Goal: Task Accomplishment & Management: Use online tool/utility

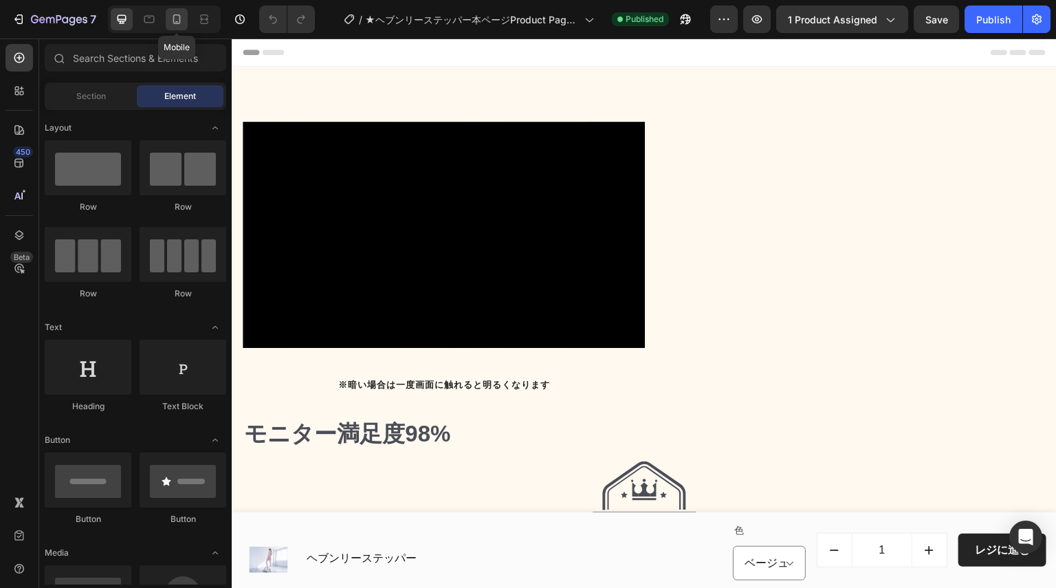
click at [171, 18] on icon at bounding box center [177, 19] width 14 height 14
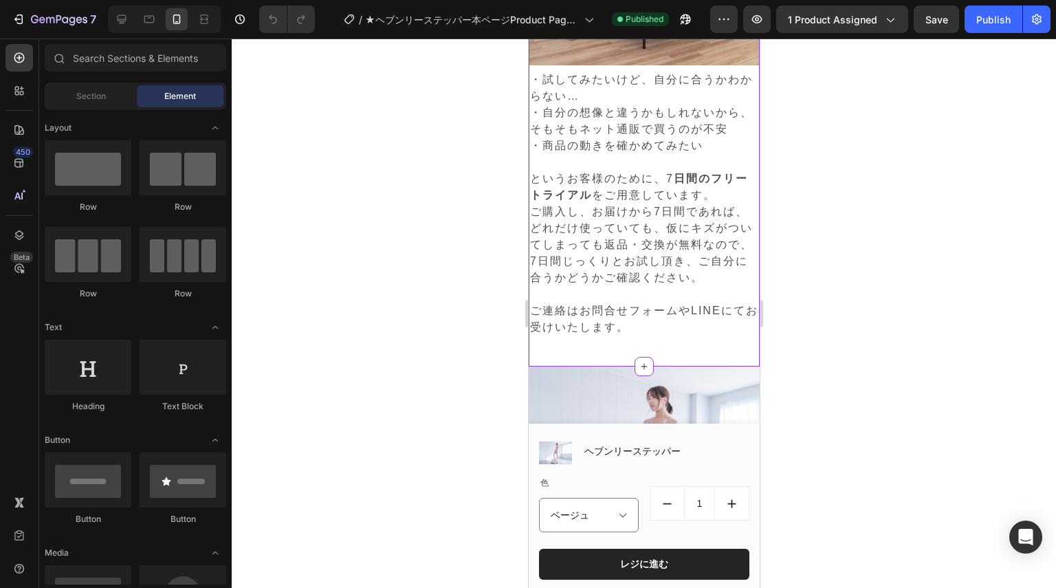
scroll to position [13977, 0]
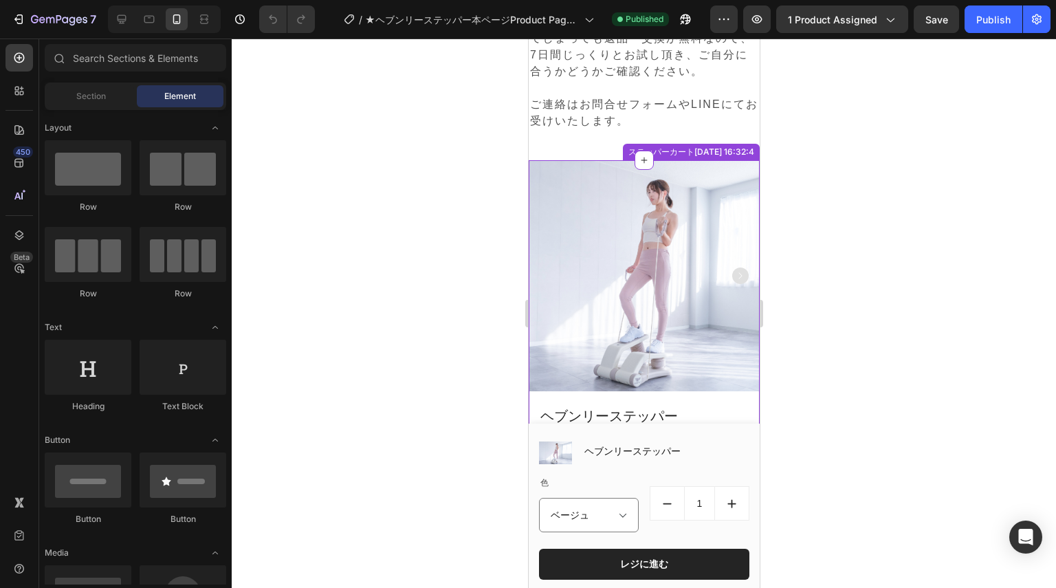
click at [703, 227] on img at bounding box center [643, 275] width 231 height 231
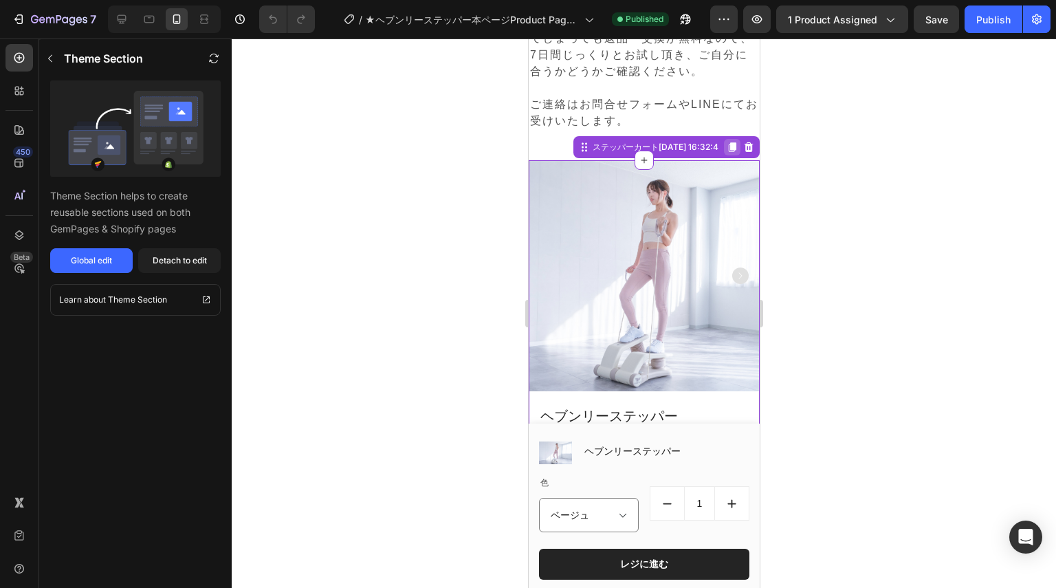
click at [728, 152] on icon at bounding box center [732, 147] width 8 height 10
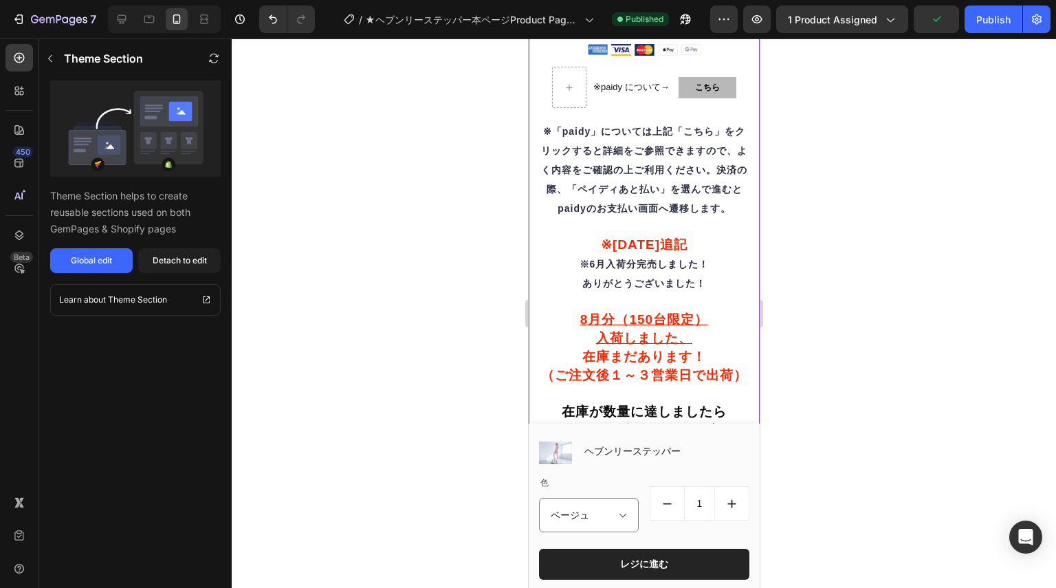
scroll to position [16016, 0]
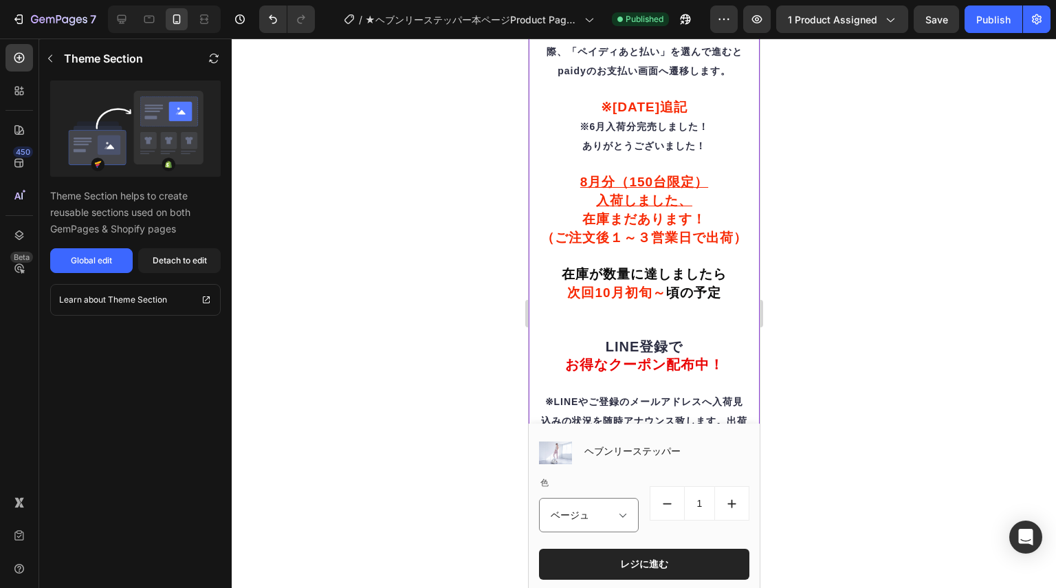
click at [593, 245] on span "（ご注文後１～３営業日で出荷）" at bounding box center [643, 237] width 206 height 14
click at [113, 254] on button "Global edit" at bounding box center [91, 260] width 83 height 25
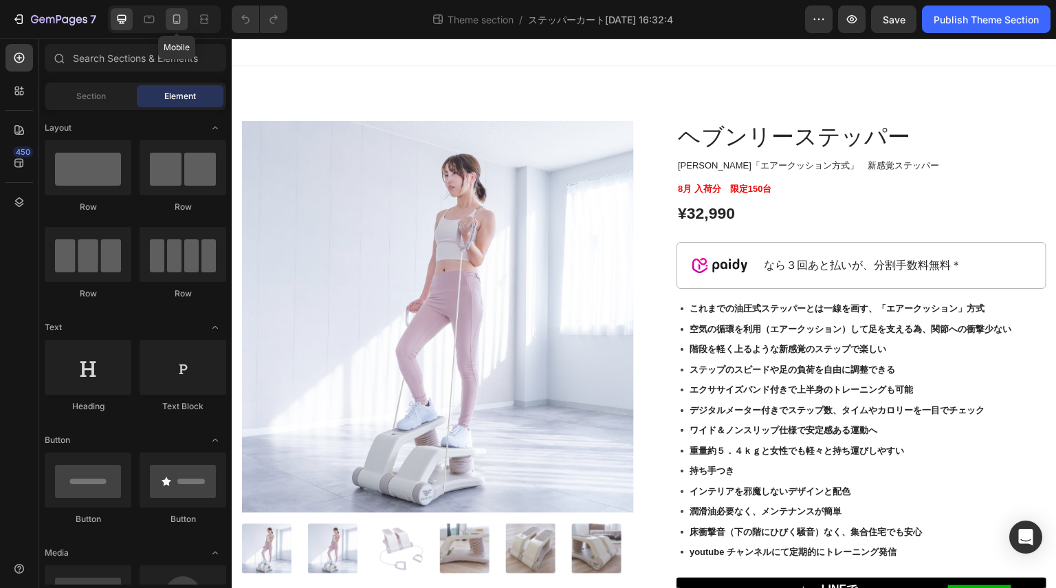
click at [175, 23] on icon at bounding box center [177, 19] width 14 height 14
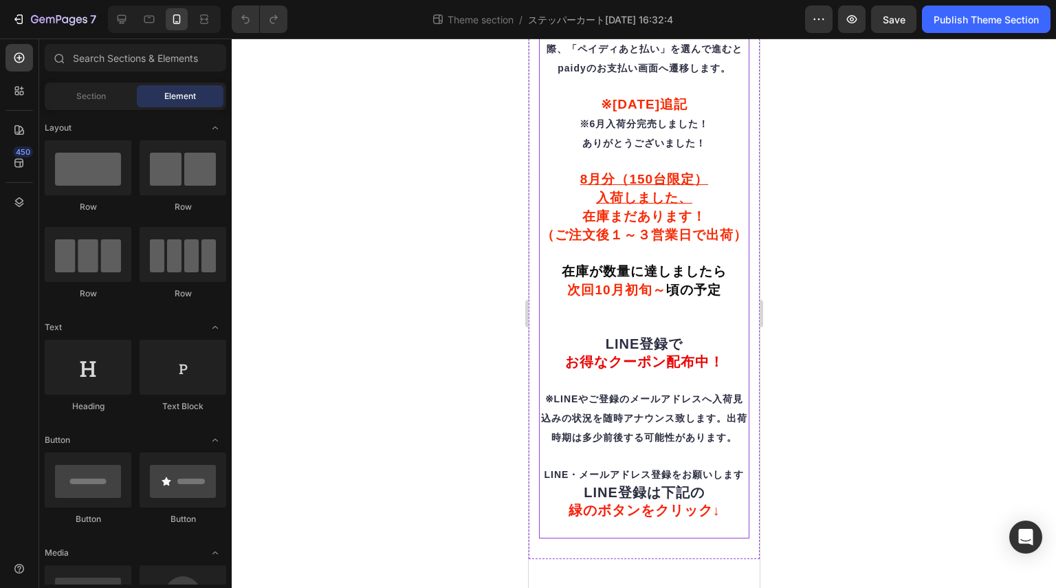
scroll to position [742, 0]
click at [557, 393] on span "※LINEやご登録のメールアドレスへ入荷見込みの状況を随時アナウンス致します。出荷時期は多少前後する可能性があります。" at bounding box center [643, 418] width 206 height 50
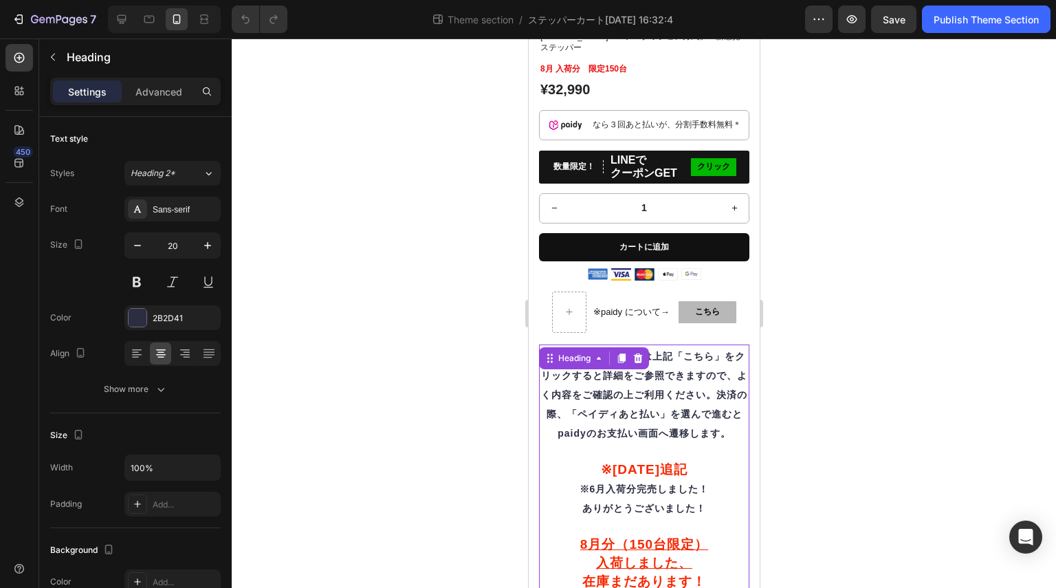
scroll to position [329, 0]
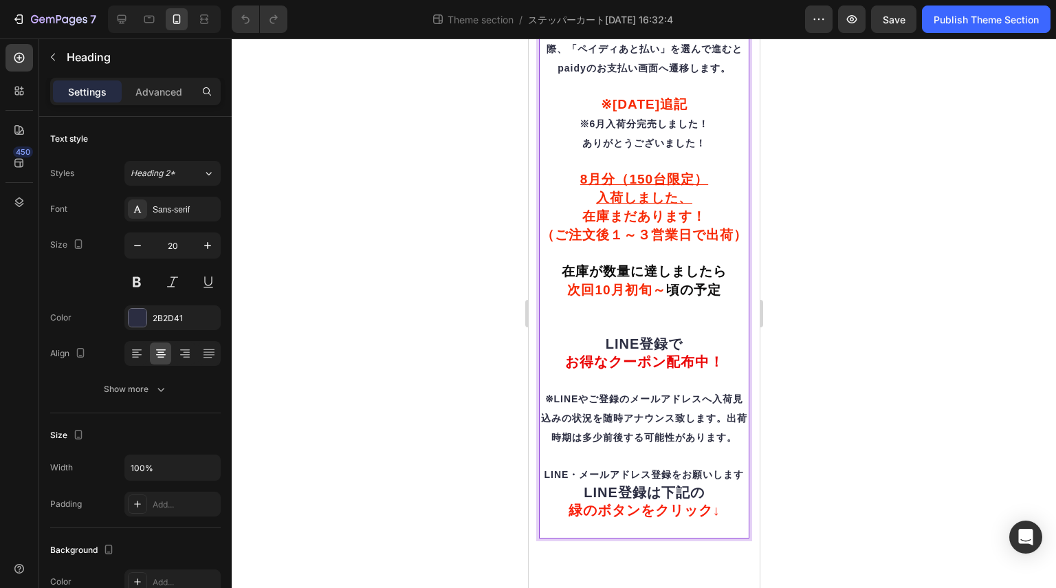
scroll to position [742, 0]
click at [639, 469] on span "LINE・メールアドレス登録をお願いします" at bounding box center [644, 474] width 200 height 11
drag, startPoint x: 648, startPoint y: 472, endPoint x: 541, endPoint y: 448, distance: 109.1
click at [541, 448] on p "※「paidy」については上記「こちら」をクリックすると詳細をご参照できますので、よく内容をご確認の上ご利用ください。決済の際、「ペイディあと払い」を選んで進…" at bounding box center [644, 259] width 208 height 556
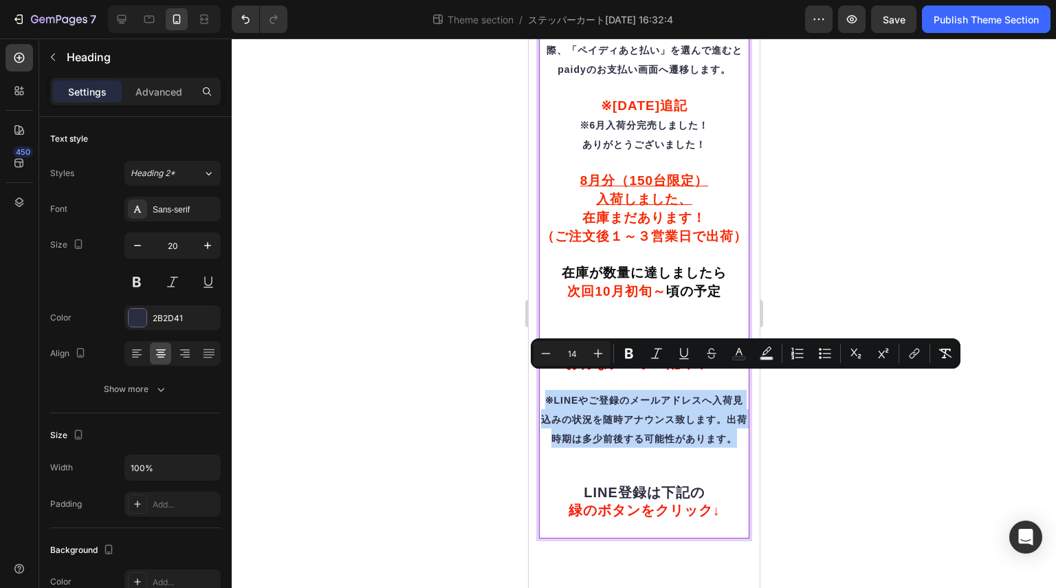
drag, startPoint x: 650, startPoint y: 444, endPoint x: 540, endPoint y: 386, distance: 123.6
click at [540, 386] on p "※「paidy」については上記「こちら」をクリックすると詳細をご参照できますので、よく内容をご確認の上ご利用ください。決済の際、「ペイディあと払い」を選んで進…" at bounding box center [644, 259] width 208 height 555
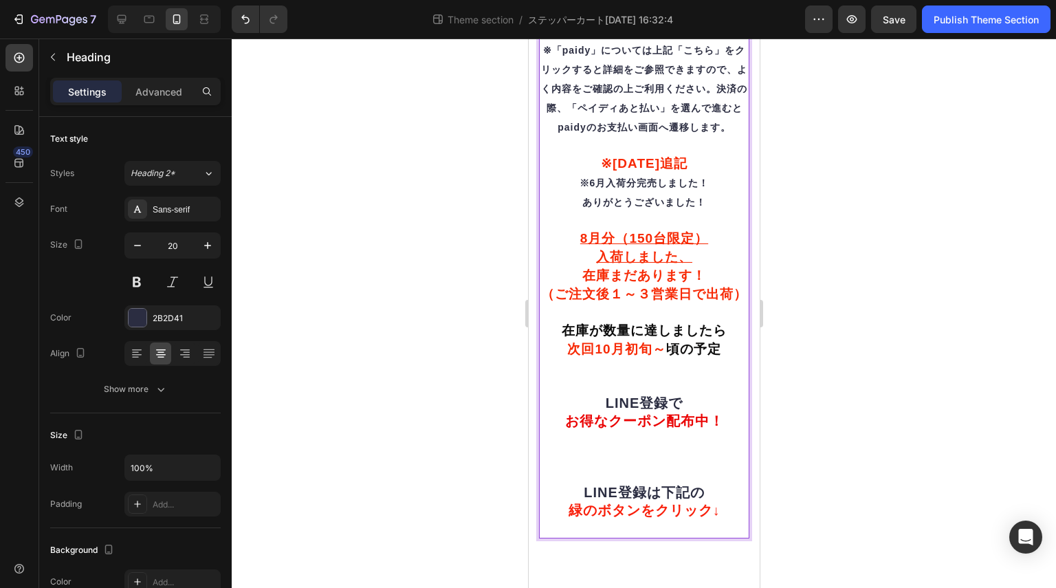
scroll to position [644, 0]
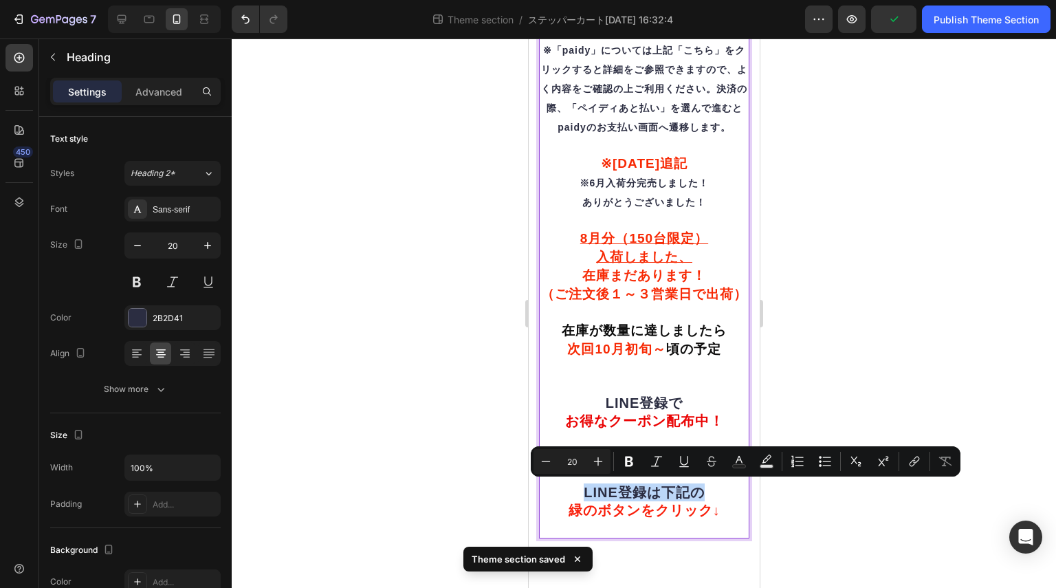
drag, startPoint x: 571, startPoint y: 487, endPoint x: 735, endPoint y: 489, distance: 163.7
click at [735, 489] on p "※「paidy」については上記「こちら」をクリックすると詳細をご参照できますので、よく内容をご確認の上ご利用ください。決済の際、「ペイディあと払い」を選んで進…" at bounding box center [644, 288] width 208 height 497
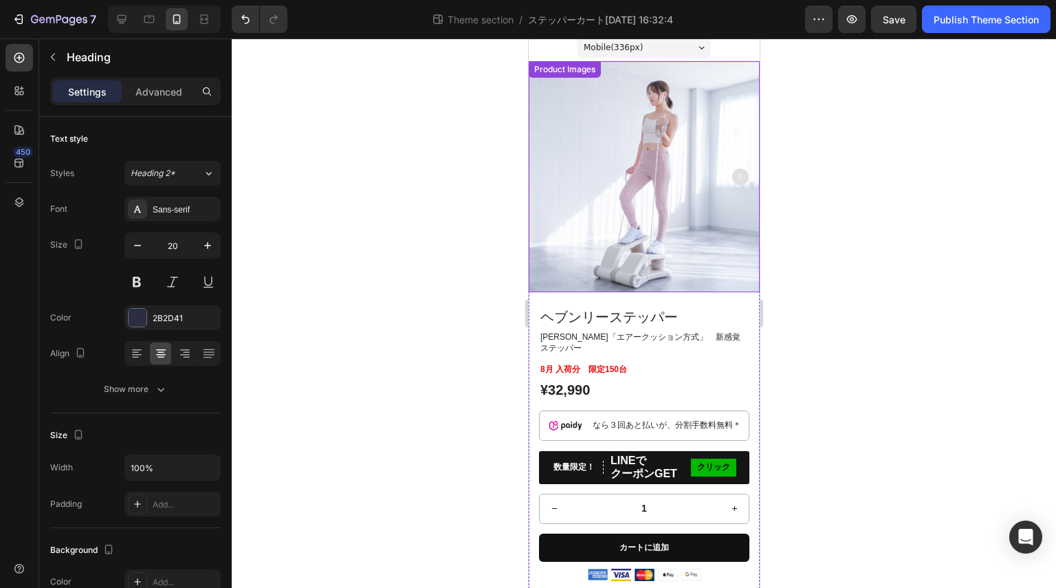
scroll to position [0, 0]
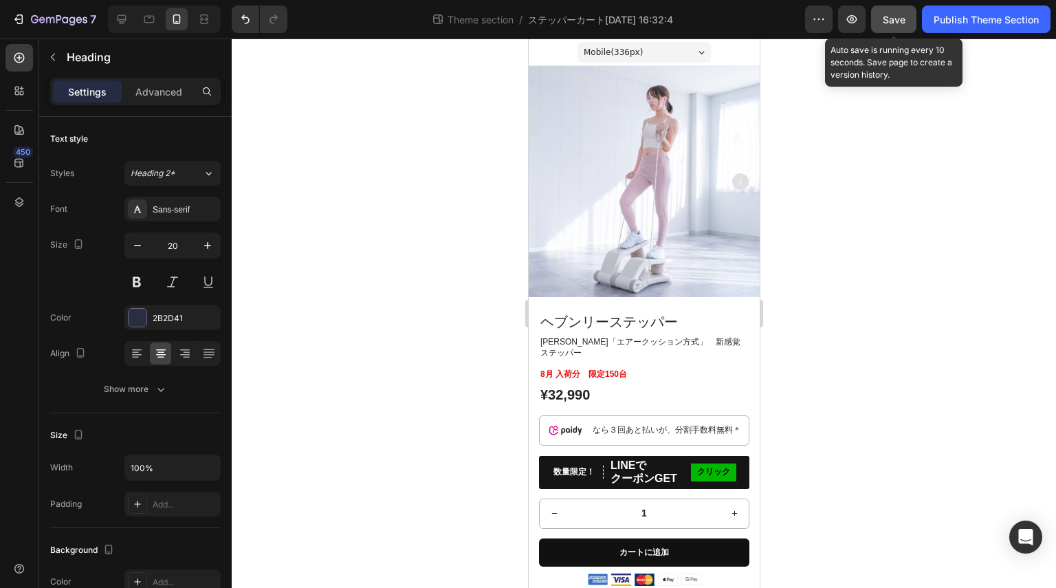
click at [899, 27] on button "Save" at bounding box center [893, 20] width 45 height 28
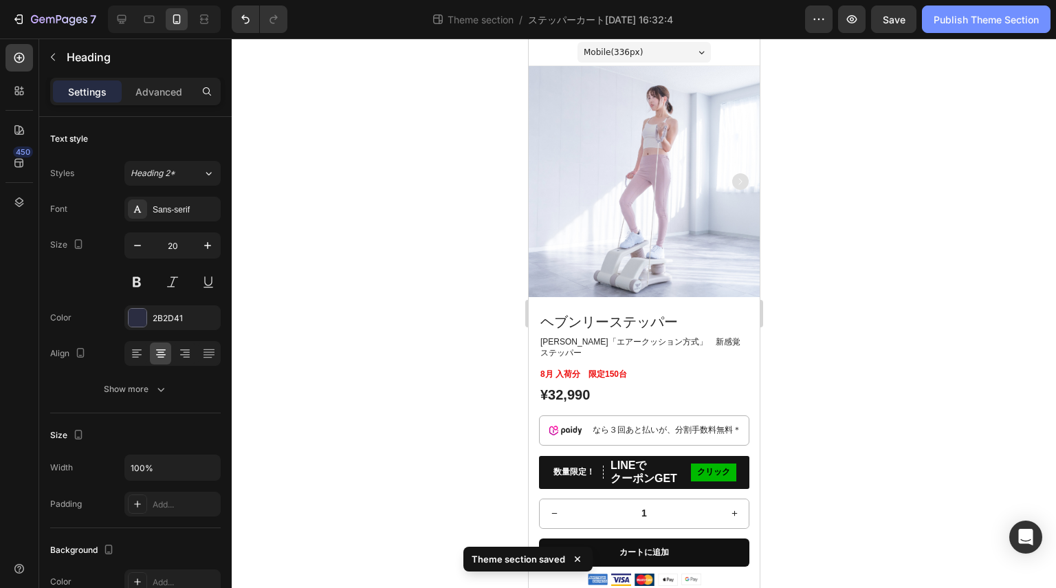
click at [943, 27] on button "Publish Theme Section" at bounding box center [986, 20] width 129 height 28
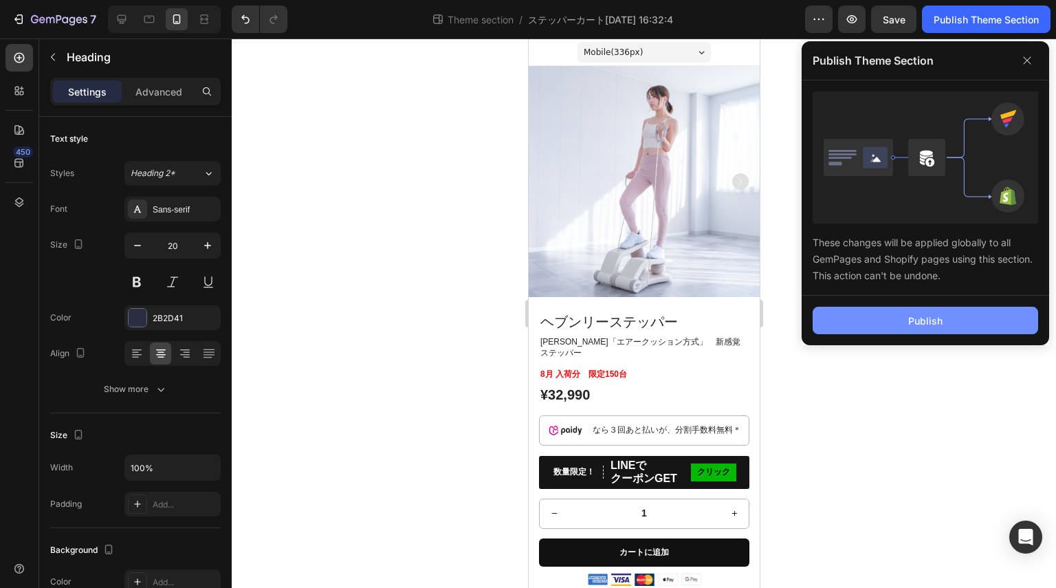
click at [871, 328] on button "Publish" at bounding box center [926, 321] width 226 height 28
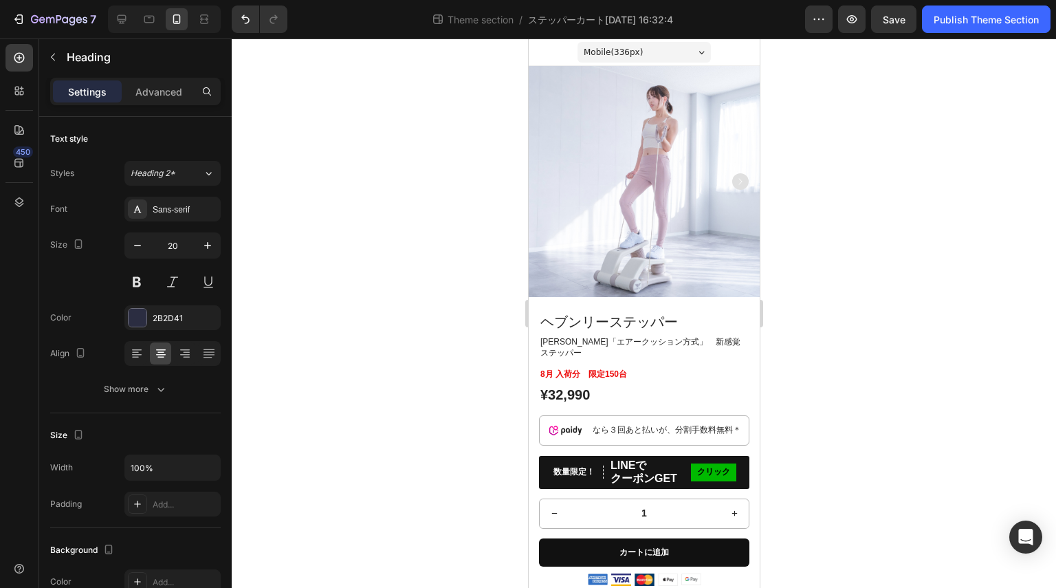
click at [900, 298] on div at bounding box center [644, 313] width 824 height 549
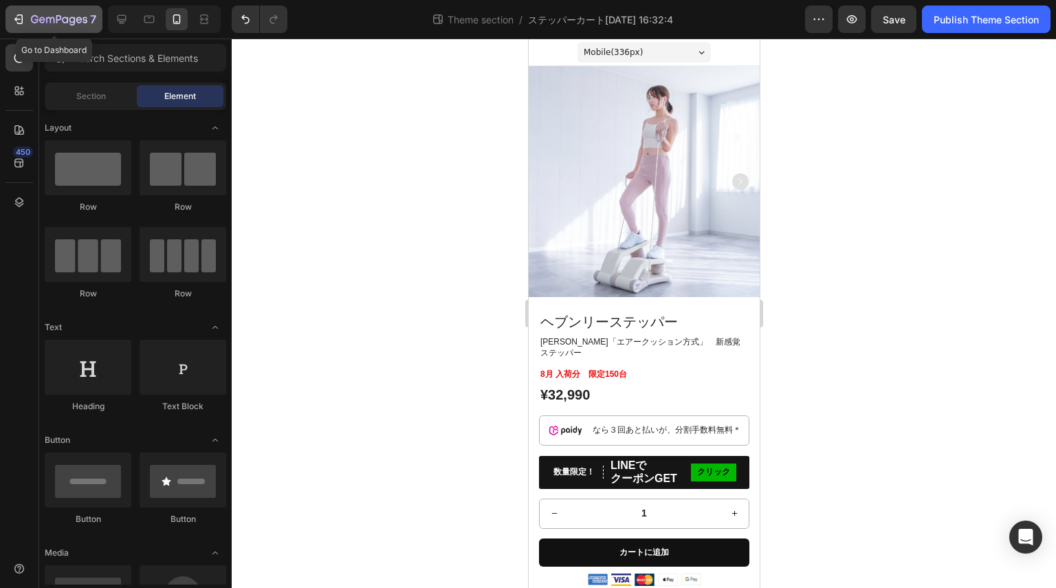
click at [29, 19] on div "7" at bounding box center [54, 19] width 85 height 17
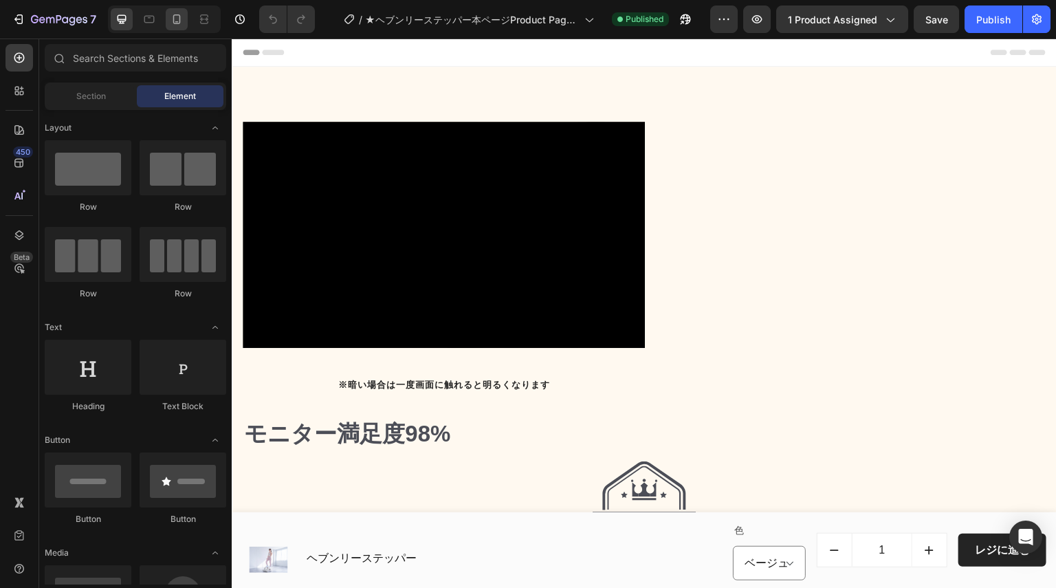
click at [178, 19] on icon at bounding box center [177, 19] width 14 height 14
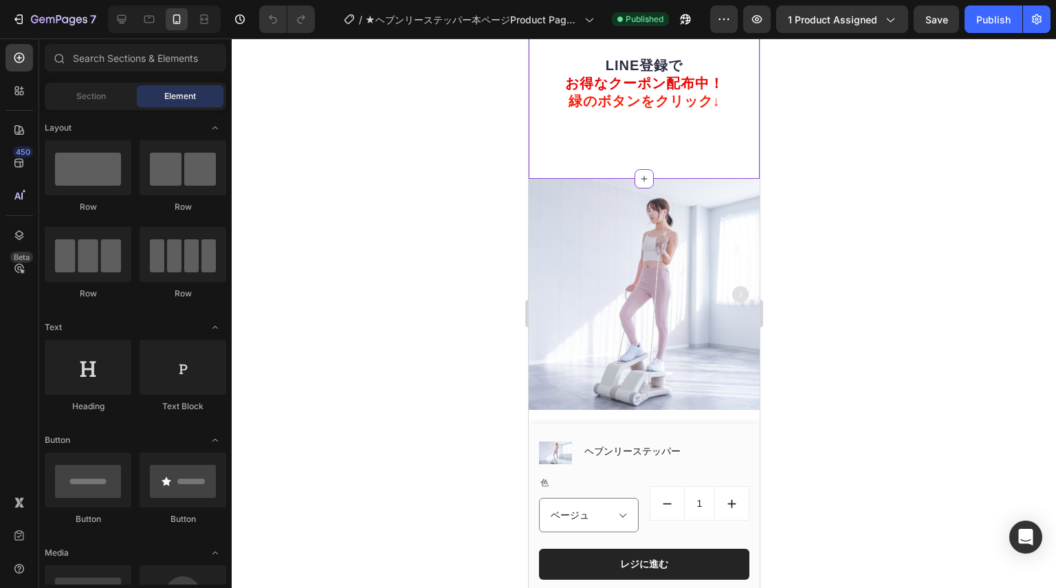
scroll to position [14974, 0]
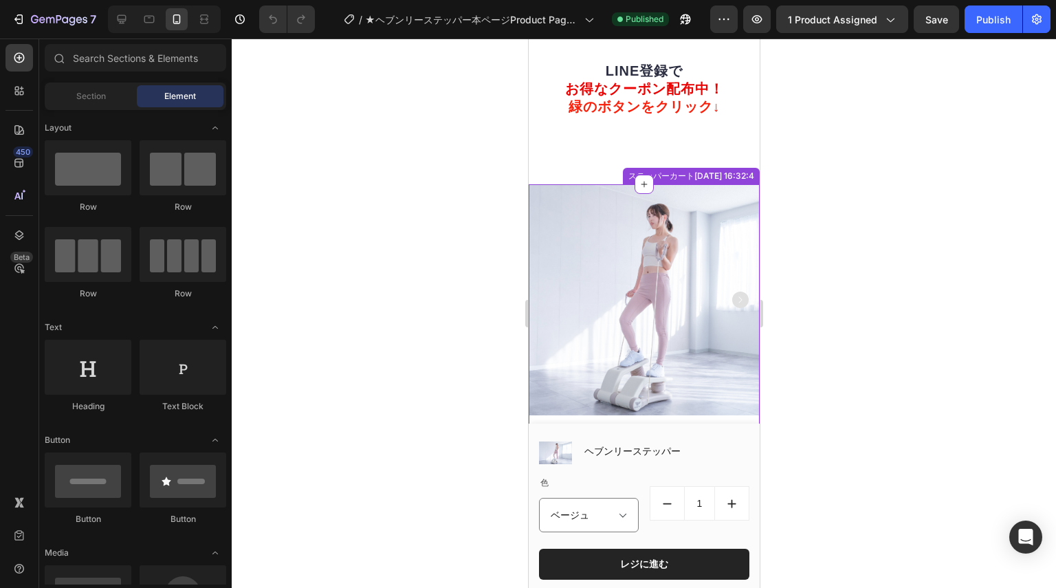
click at [637, 281] on img at bounding box center [643, 299] width 231 height 231
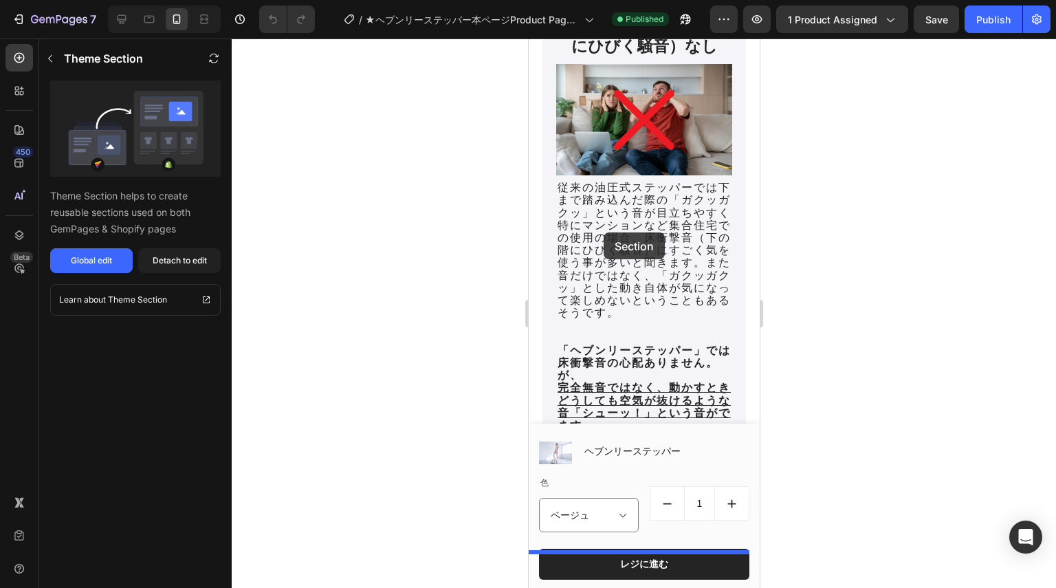
scroll to position [9404, 0]
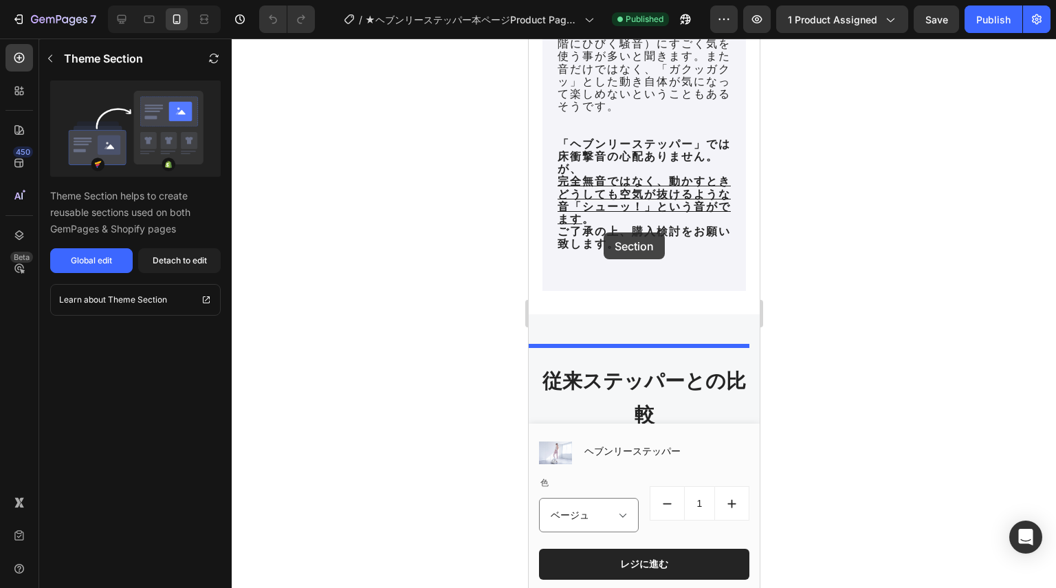
drag, startPoint x: 576, startPoint y: 211, endPoint x: 603, endPoint y: 232, distance: 34.3
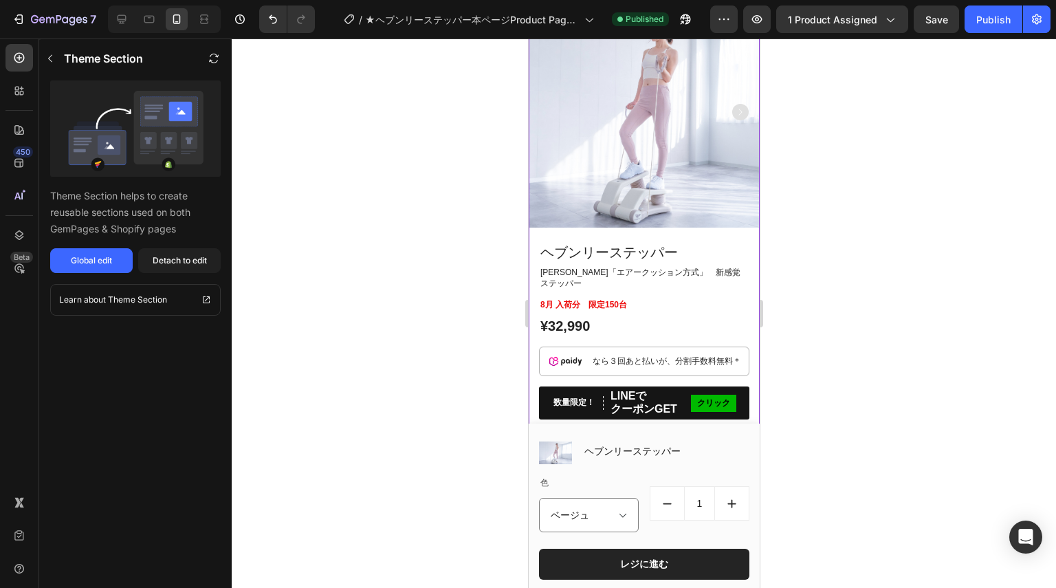
scroll to position [9748, 0]
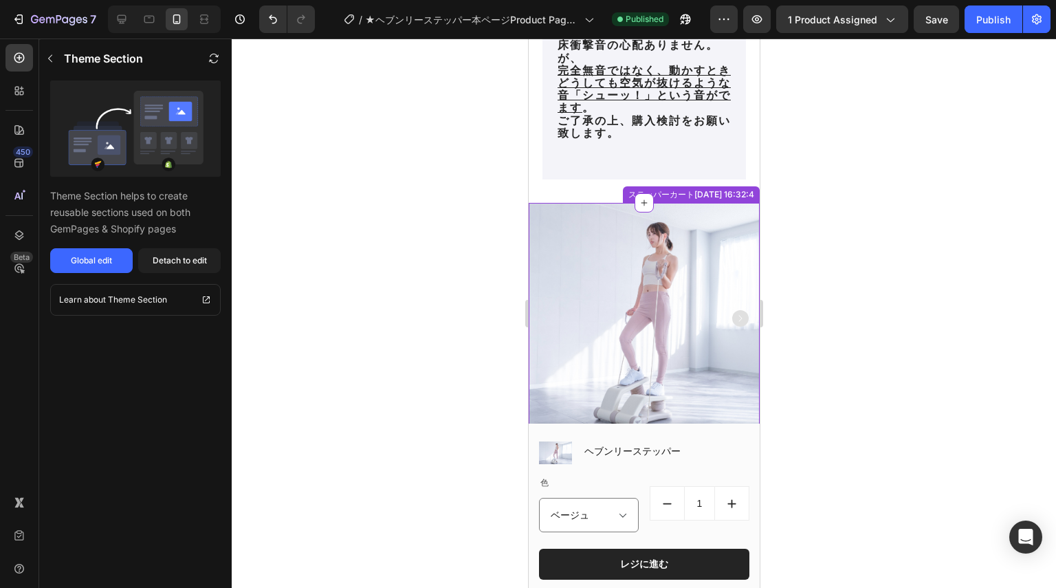
click at [569, 239] on img at bounding box center [643, 318] width 231 height 231
click at [711, 247] on img at bounding box center [643, 318] width 231 height 231
click at [742, 245] on img at bounding box center [643, 318] width 231 height 231
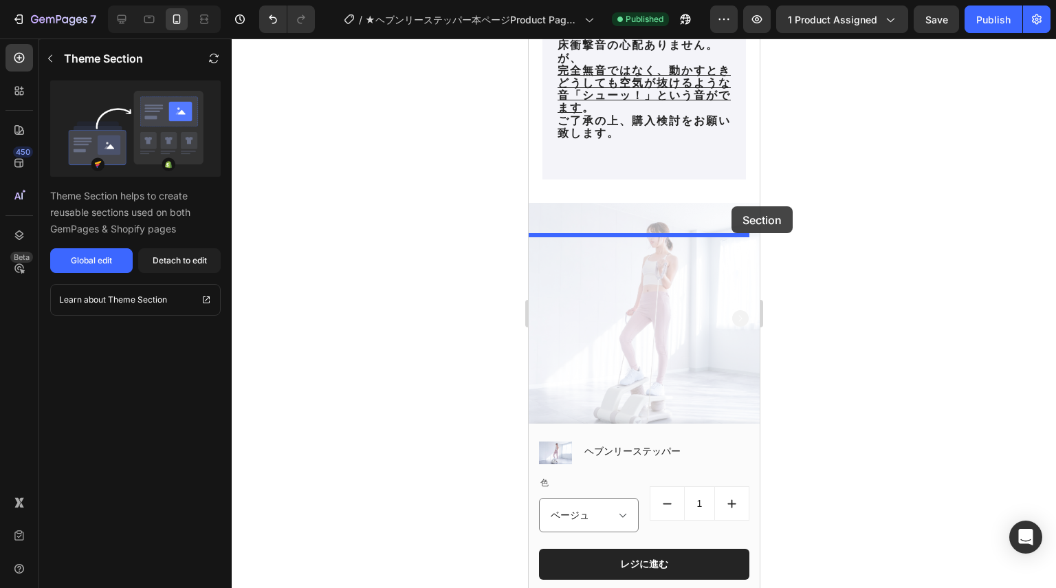
drag, startPoint x: 733, startPoint y: 230, endPoint x: 731, endPoint y: 206, distance: 23.5
click at [731, 206] on div "Mobile ( 336 px) iPhone 13 Mini iPhone 13 Pro iPhone 11 Pro Max iPhone 15 Pro M…" at bounding box center [643, 575] width 231 height 20569
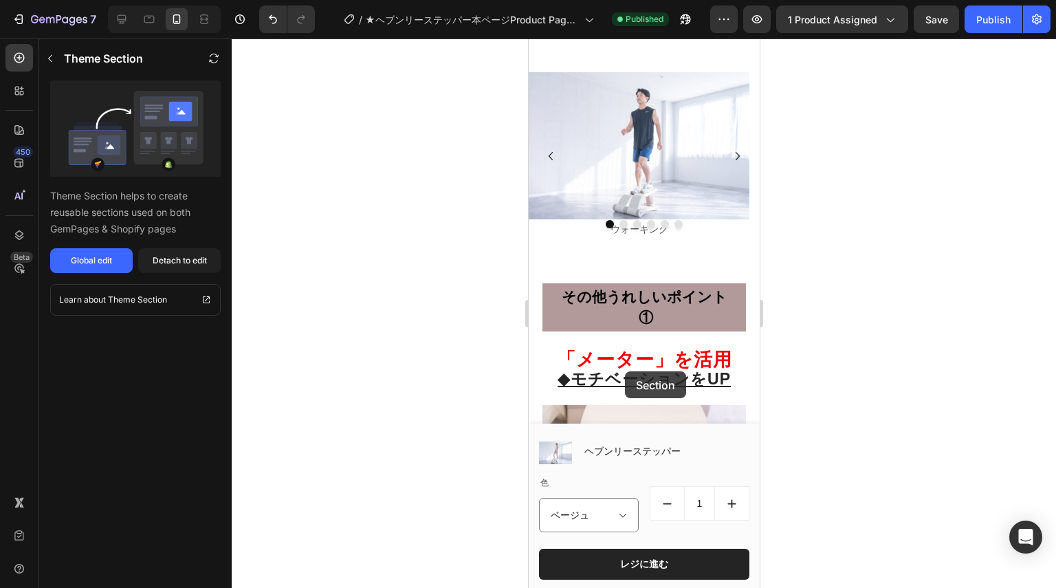
scroll to position [5072, 0]
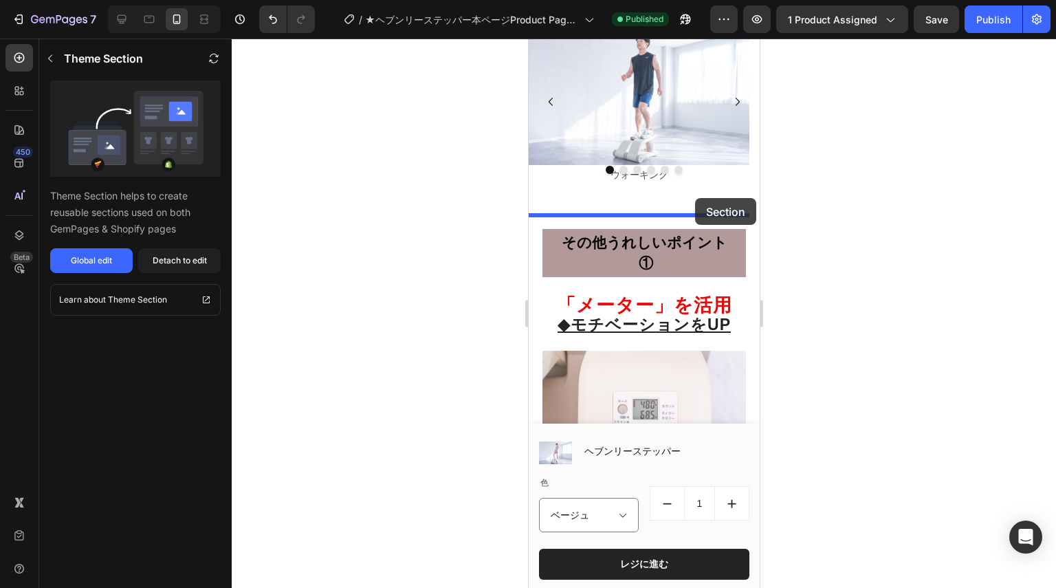
drag, startPoint x: 573, startPoint y: 223, endPoint x: 694, endPoint y: 198, distance: 123.7
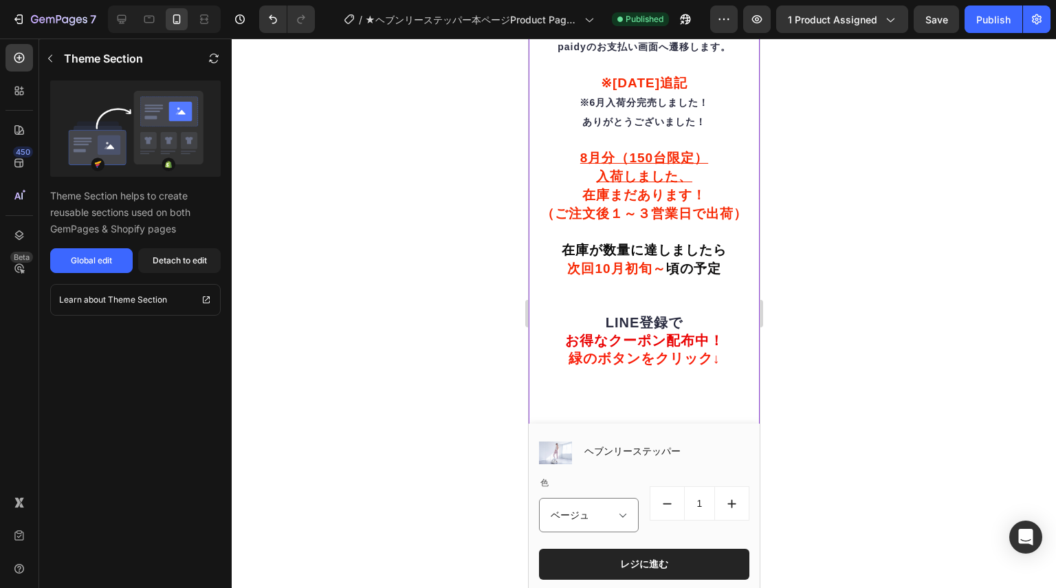
scroll to position [5982, 0]
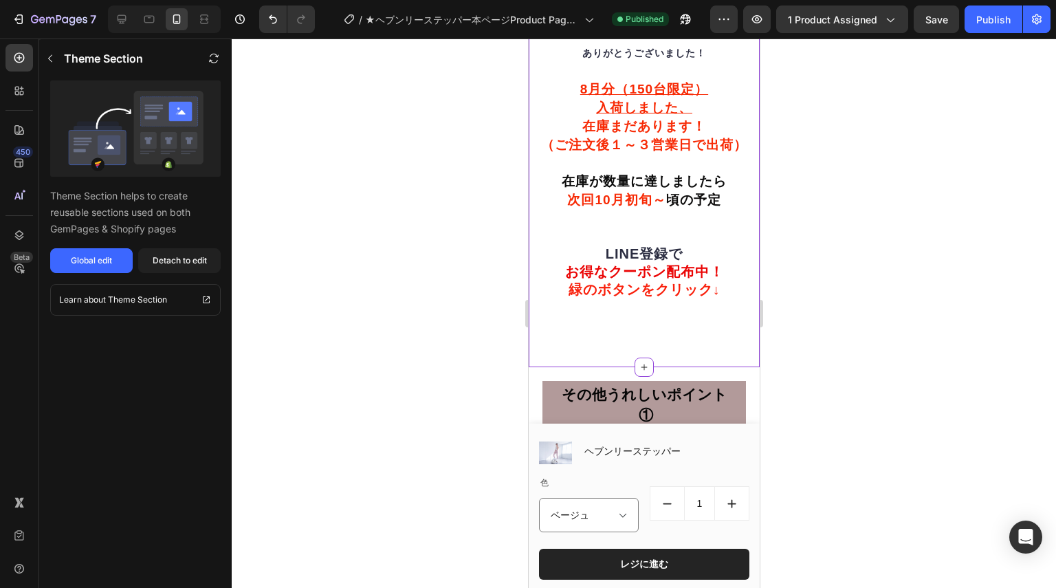
click at [597, 284] on h2 "※「paidy」については上記「こちら」をクリックすると詳細をご参照できますので、よく内容をご確認の上ご利用ください。決済の際、「ペイディあと払い」を選んで進…" at bounding box center [643, 103] width 210 height 428
click at [601, 283] on h2 "※「paidy」については上記「こちら」をクリックすると詳細をご参照できますので、よく内容をご確認の上ご利用ください。決済の際、「ペイディあと払い」を選んで進…" at bounding box center [643, 103] width 210 height 428
click at [603, 250] on h2 "※「paidy」については上記「こちら」をクリックすると詳細をご参照できますので、よく内容をご確認の上ご利用ください。決済の際、「ペイディあと払い」を選んで進…" at bounding box center [643, 103] width 210 height 428
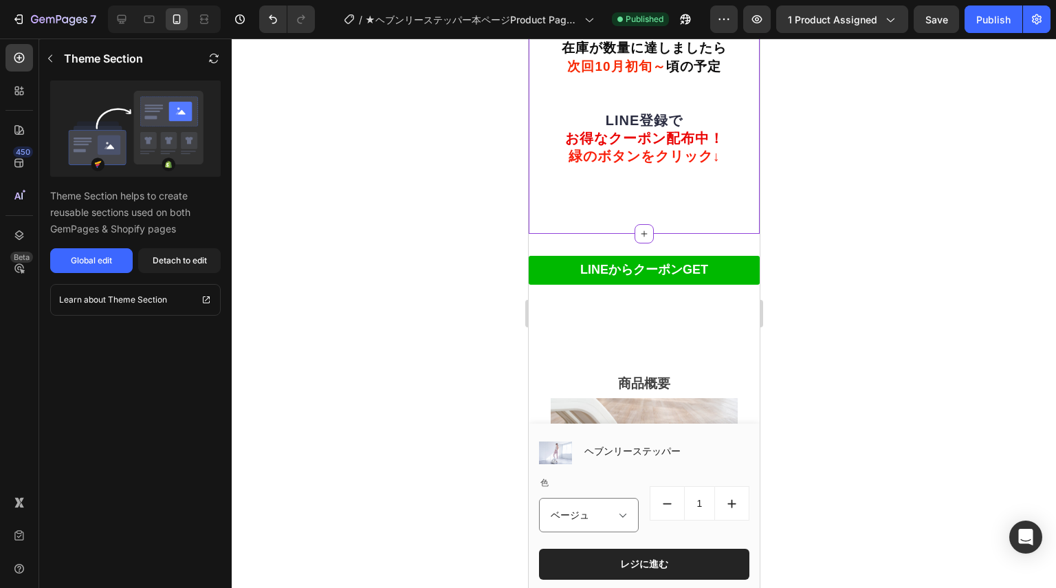
scroll to position [16365, 0]
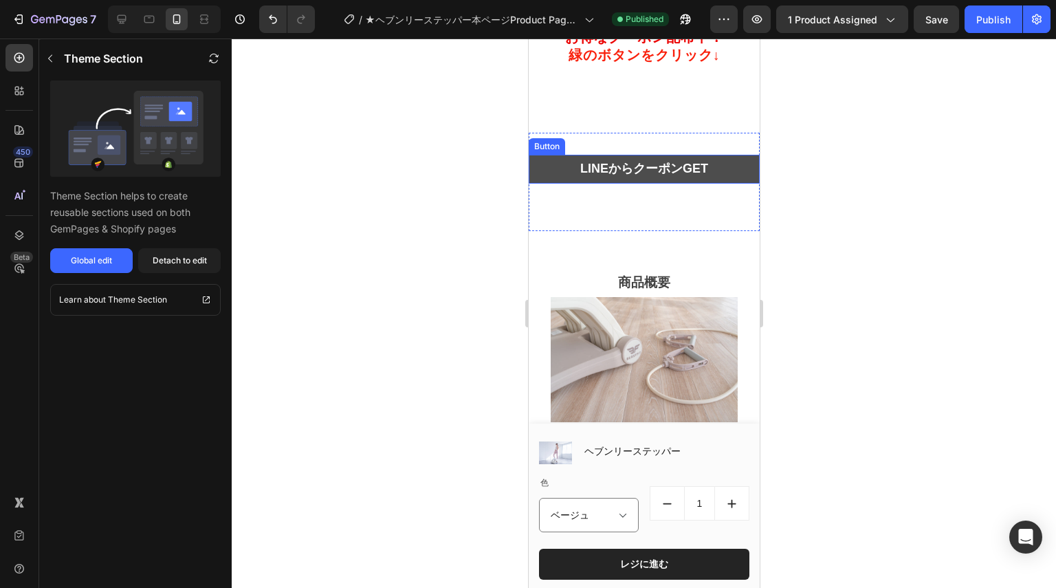
click at [743, 184] on link "LINEからクーポンGET" at bounding box center [643, 169] width 231 height 29
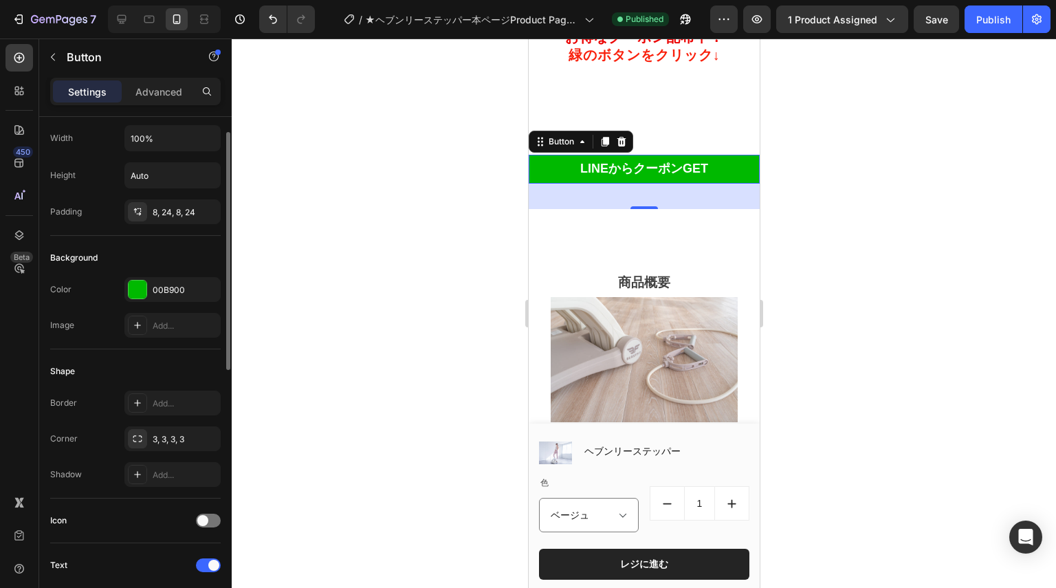
scroll to position [0, 0]
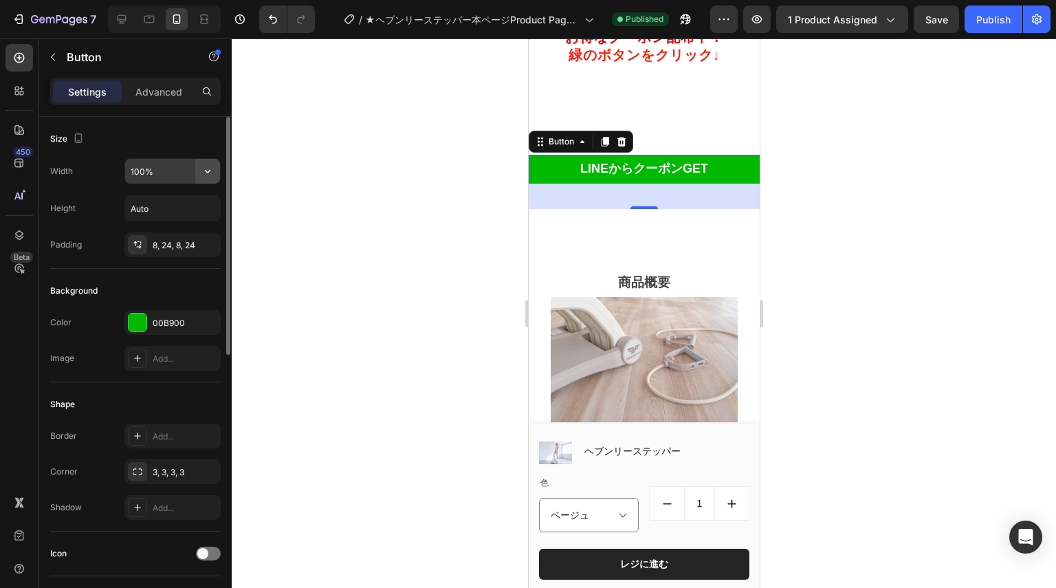
click at [204, 176] on icon "button" at bounding box center [208, 171] width 14 height 14
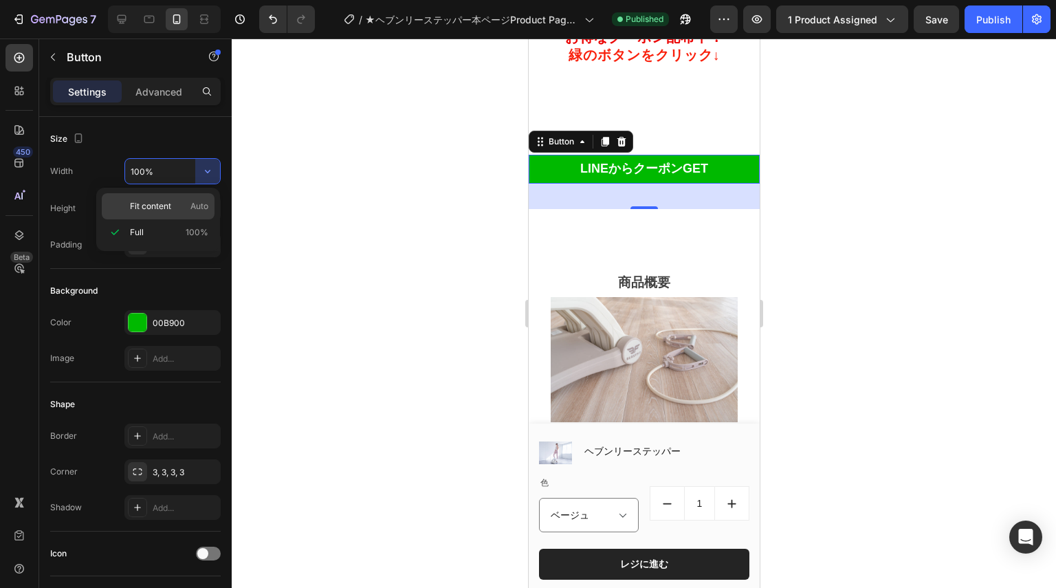
click at [193, 201] on span "Auto" at bounding box center [199, 206] width 18 height 12
type input "Auto"
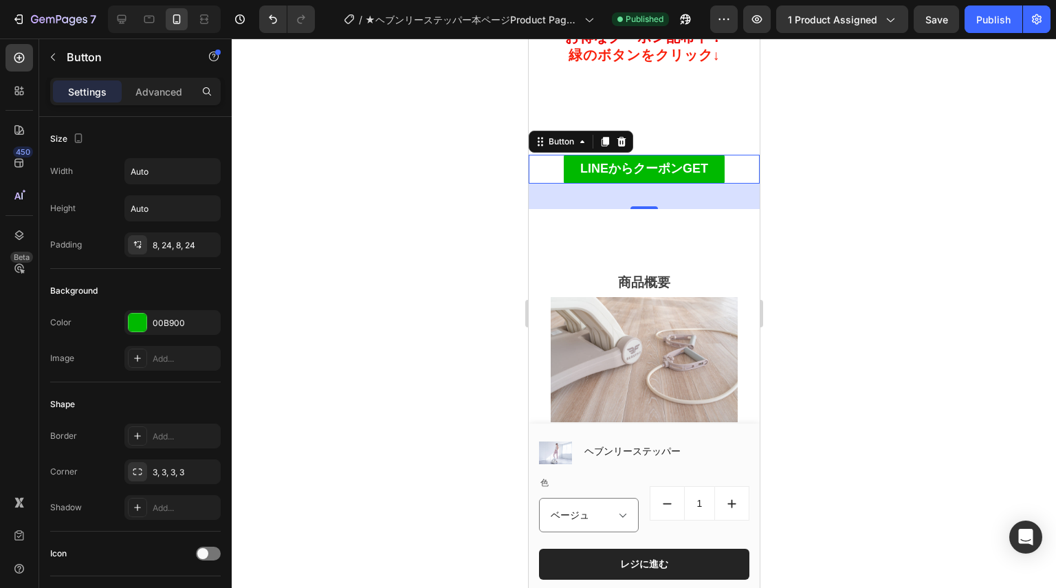
click at [793, 194] on div at bounding box center [644, 313] width 824 height 549
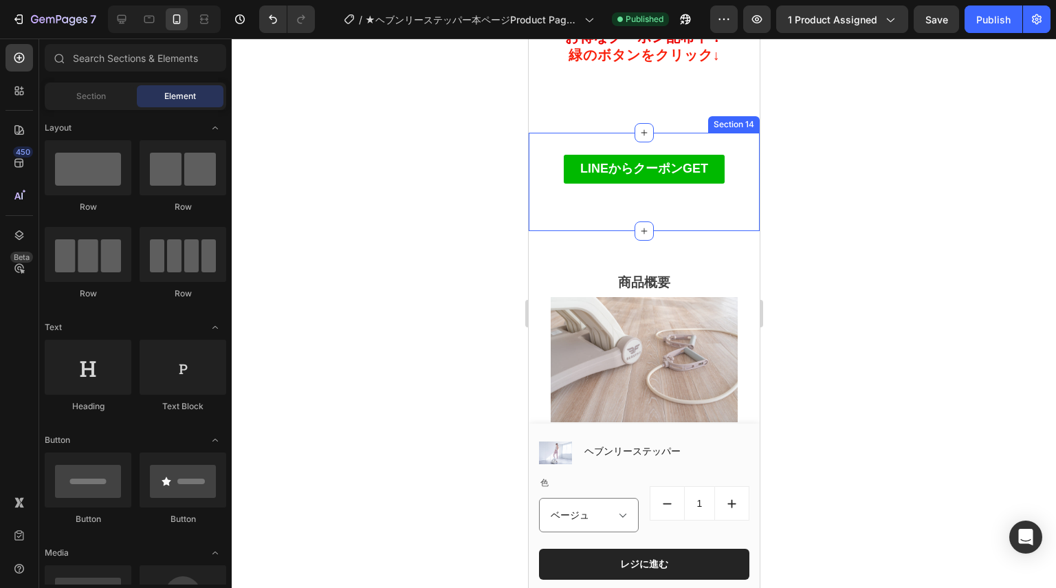
click at [600, 182] on div "LINEからクーポンGET Button Section 14" at bounding box center [643, 182] width 231 height 98
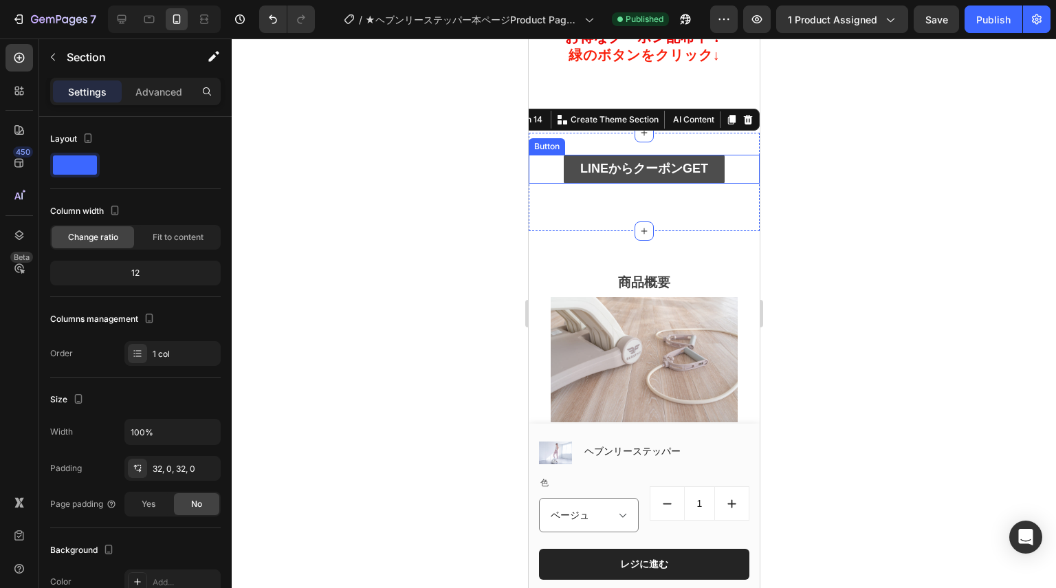
click at [597, 184] on link "LINEからクーポンGET" at bounding box center [643, 169] width 161 height 29
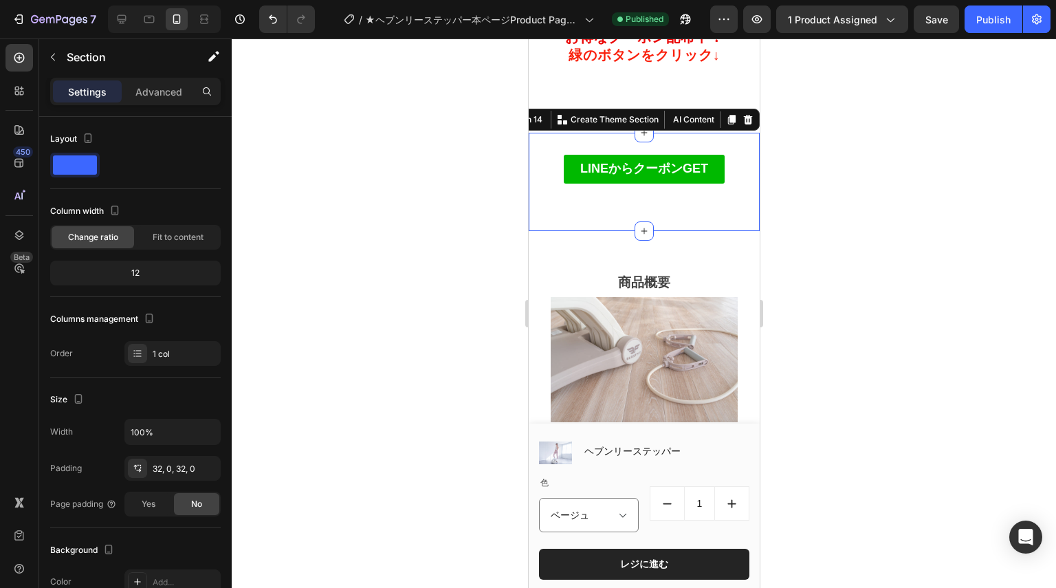
click at [703, 175] on div "LINEからクーポンGET Button Section 14 Create Theme Section AI Content Write with GemA…" at bounding box center [643, 182] width 231 height 98
click at [727, 124] on icon at bounding box center [731, 120] width 8 height 10
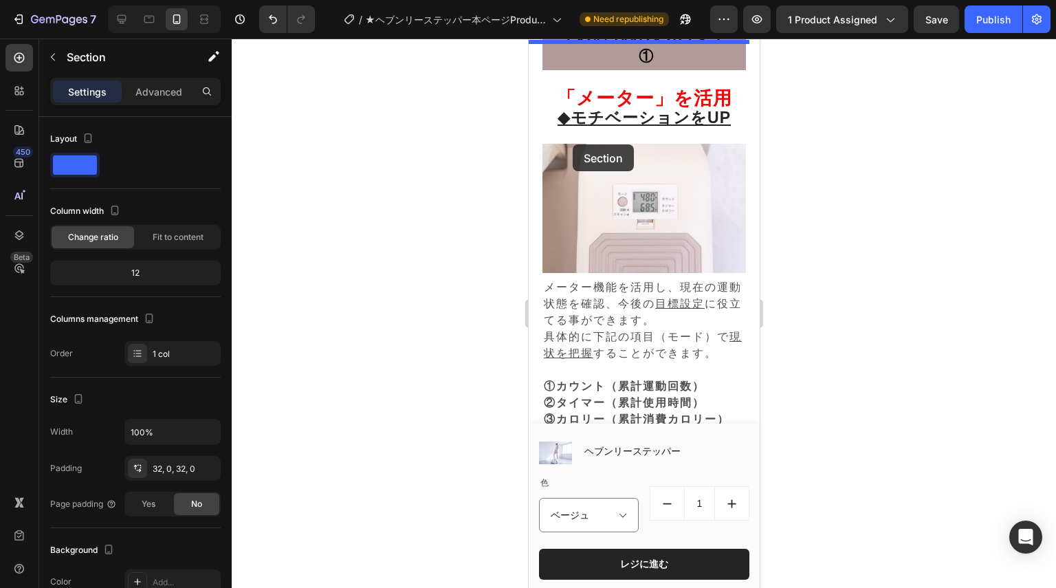
scroll to position [6094, 0]
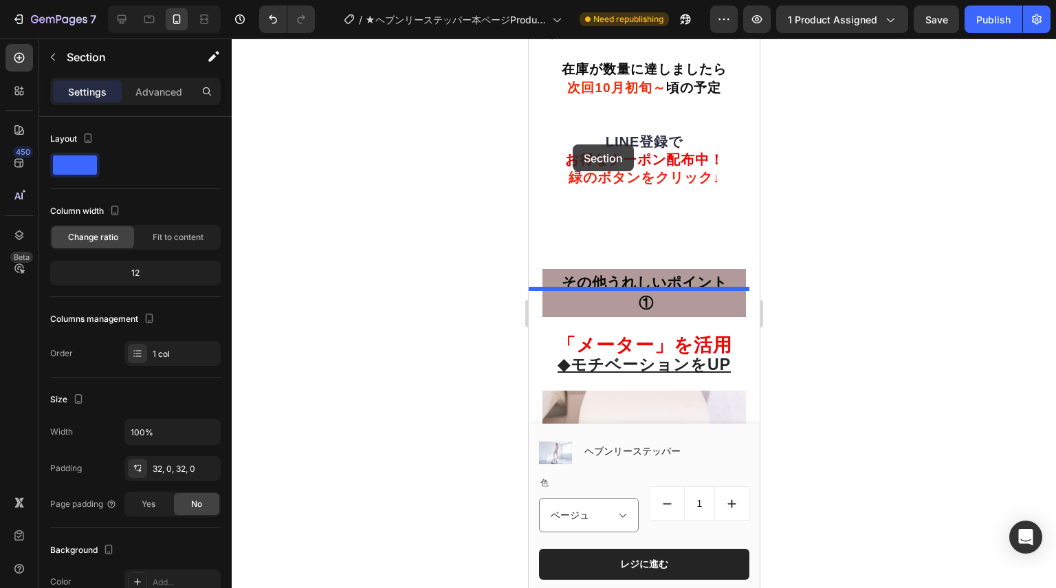
drag, startPoint x: 529, startPoint y: 254, endPoint x: 572, endPoint y: 144, distance: 117.3
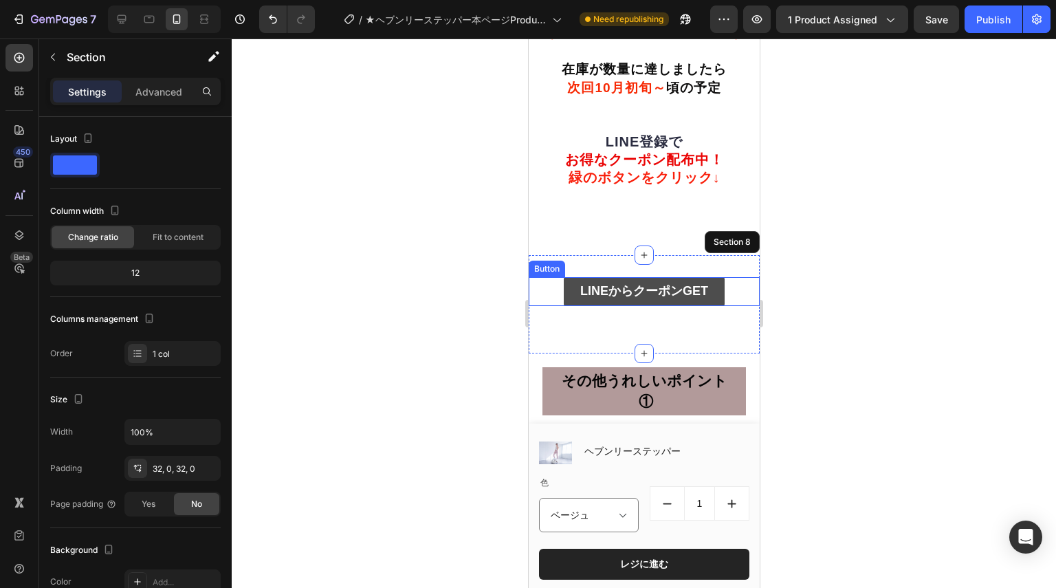
scroll to position [5957, 0]
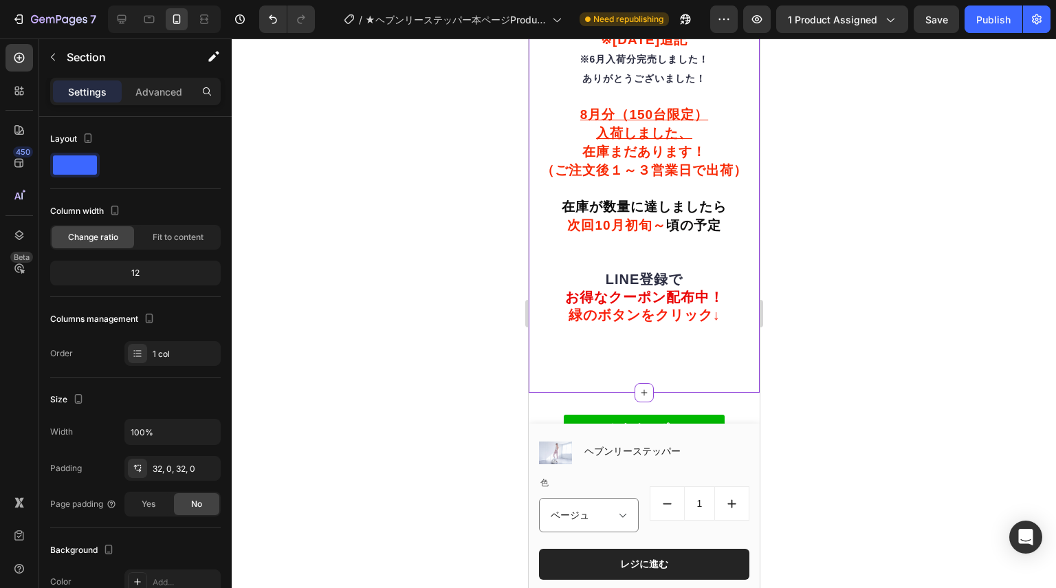
click at [665, 322] on span "緑のボタンをクリック↓" at bounding box center [644, 314] width 152 height 15
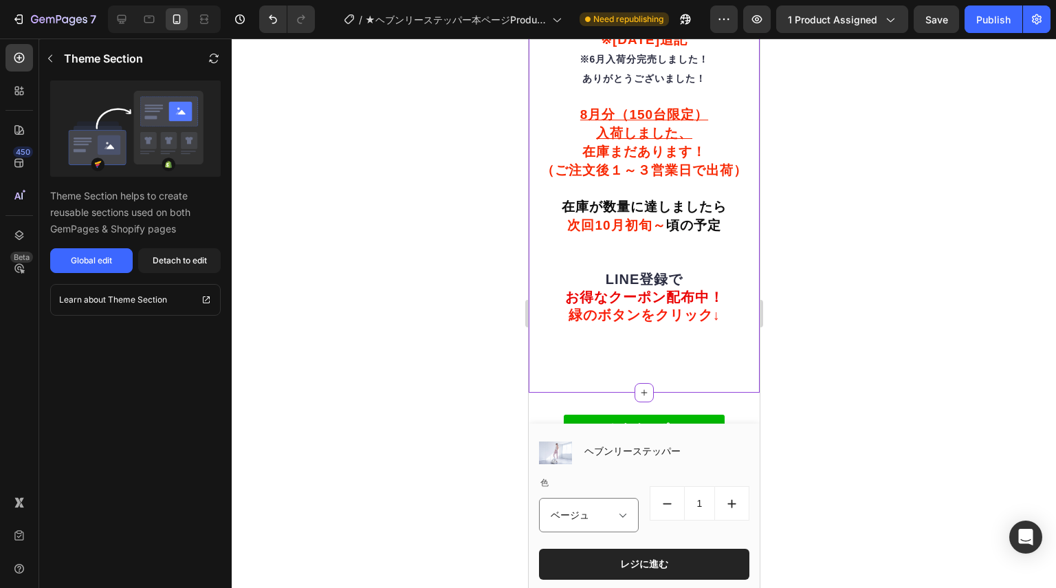
click at [665, 322] on span "緑のボタンをクリック↓" at bounding box center [644, 314] width 152 height 15
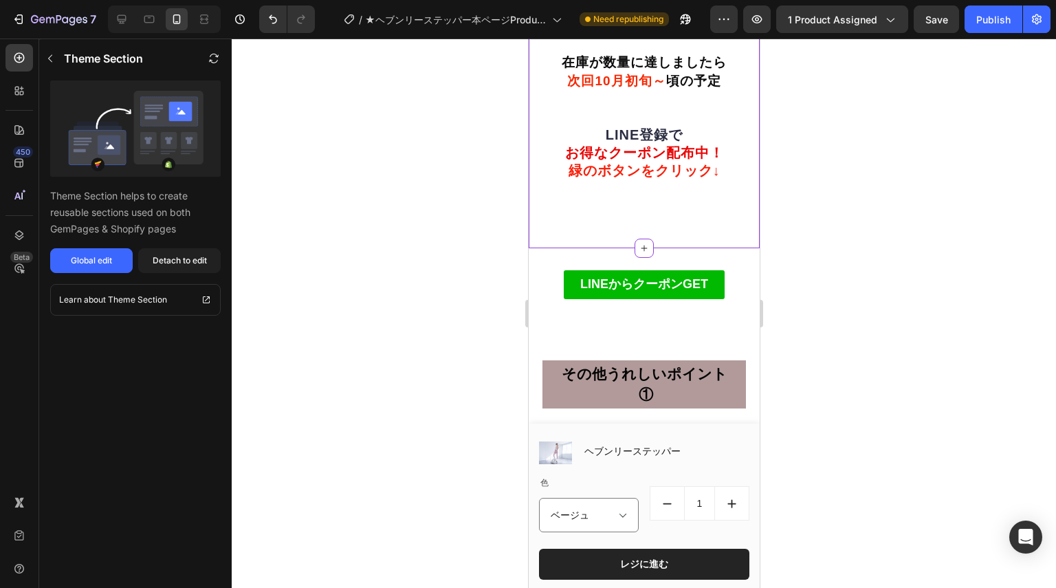
scroll to position [6163, 0]
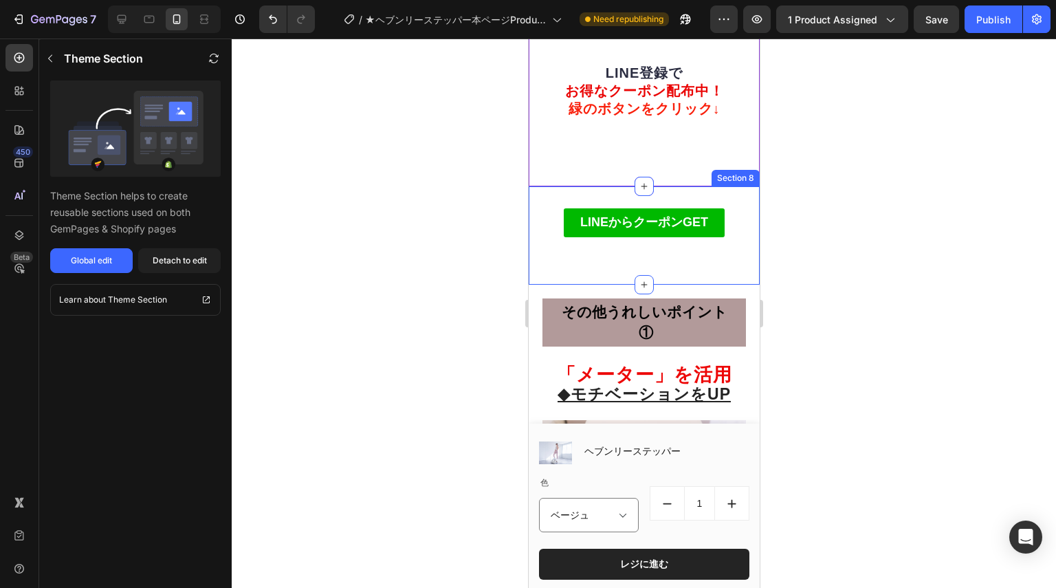
click at [722, 263] on div "LINEからクーポンGET Button" at bounding box center [643, 235] width 231 height 54
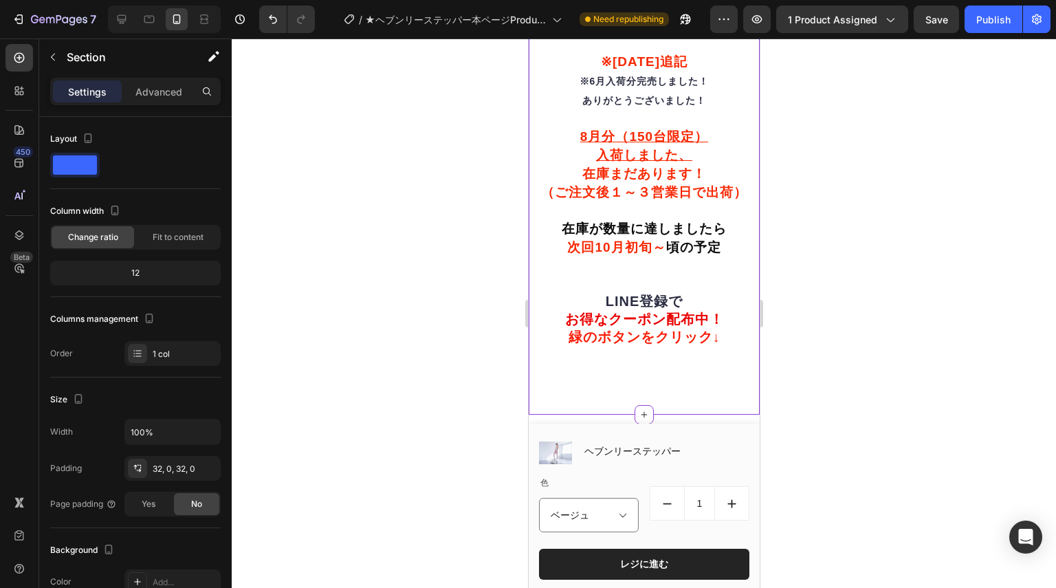
scroll to position [5966, 0]
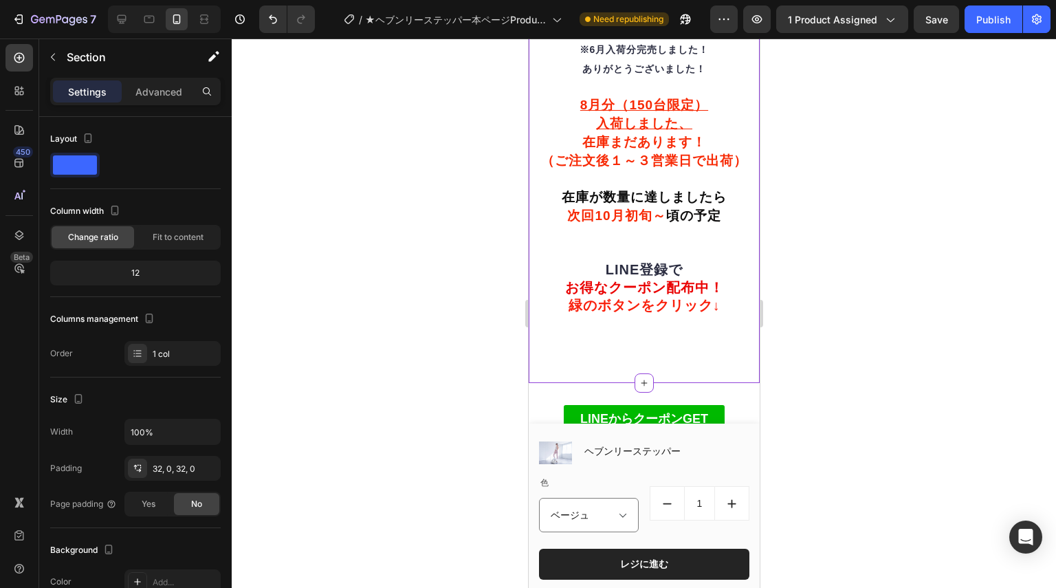
click at [617, 280] on h2 "※「paidy」については上記「こちら」をクリックすると詳細をご参照できますので、よく内容をご確認の上ご利用ください。決済の際、「ペイディあと払い」を選んで進…" at bounding box center [643, 119] width 210 height 428
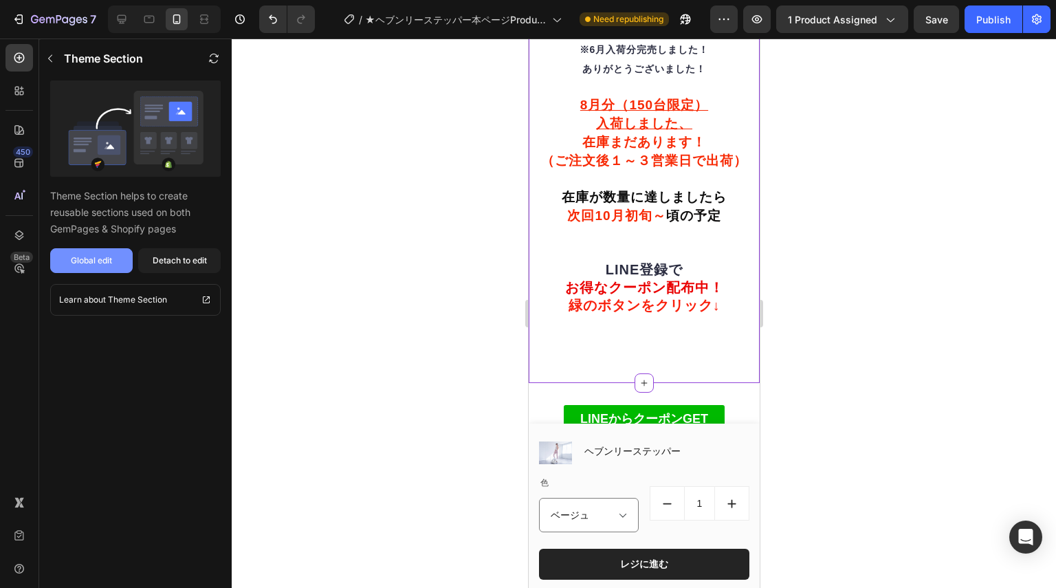
click at [111, 259] on div "Global edit" at bounding box center [91, 260] width 41 height 12
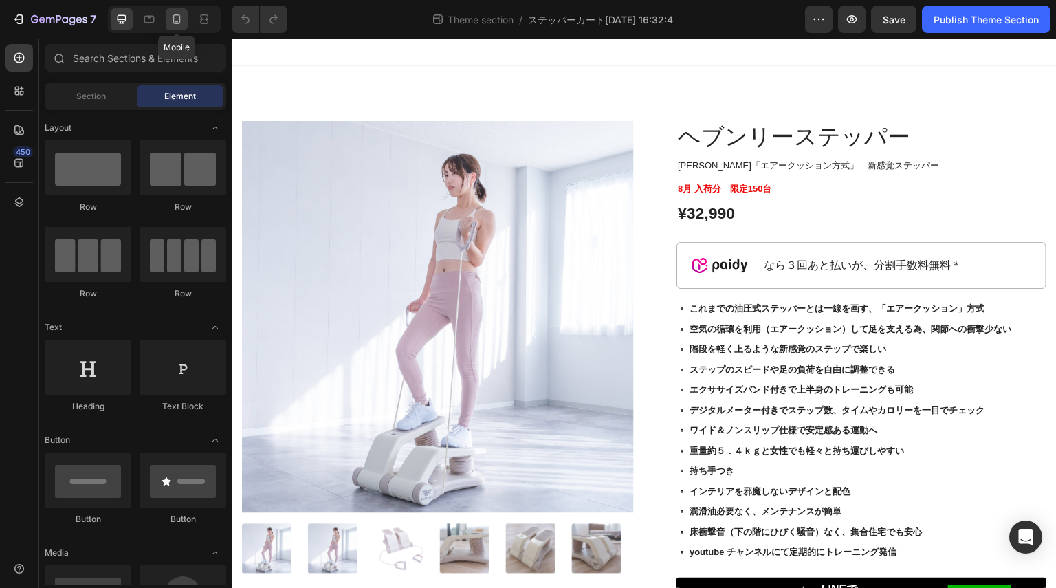
click at [172, 24] on icon at bounding box center [177, 19] width 14 height 14
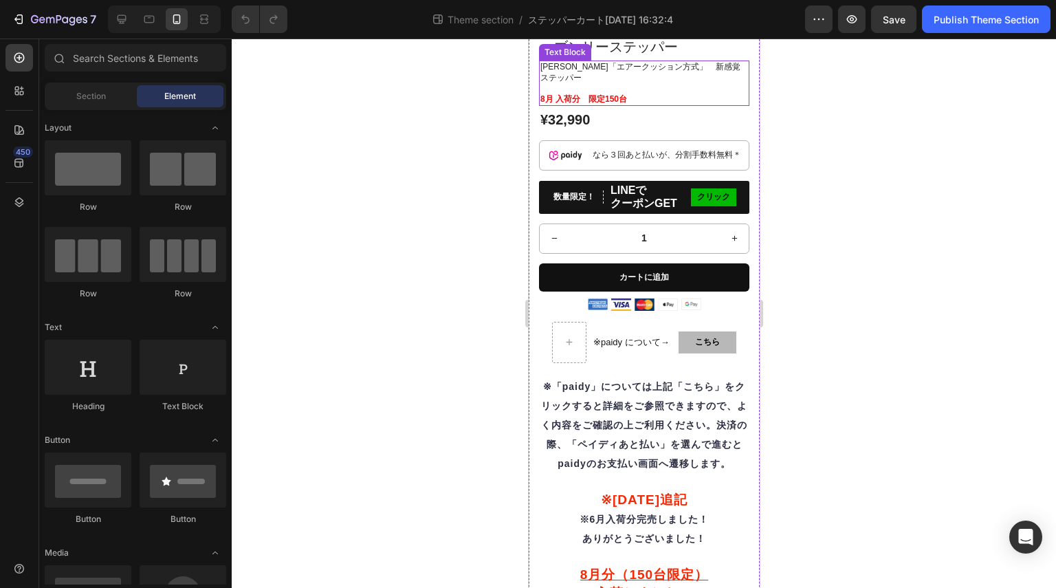
scroll to position [573, 0]
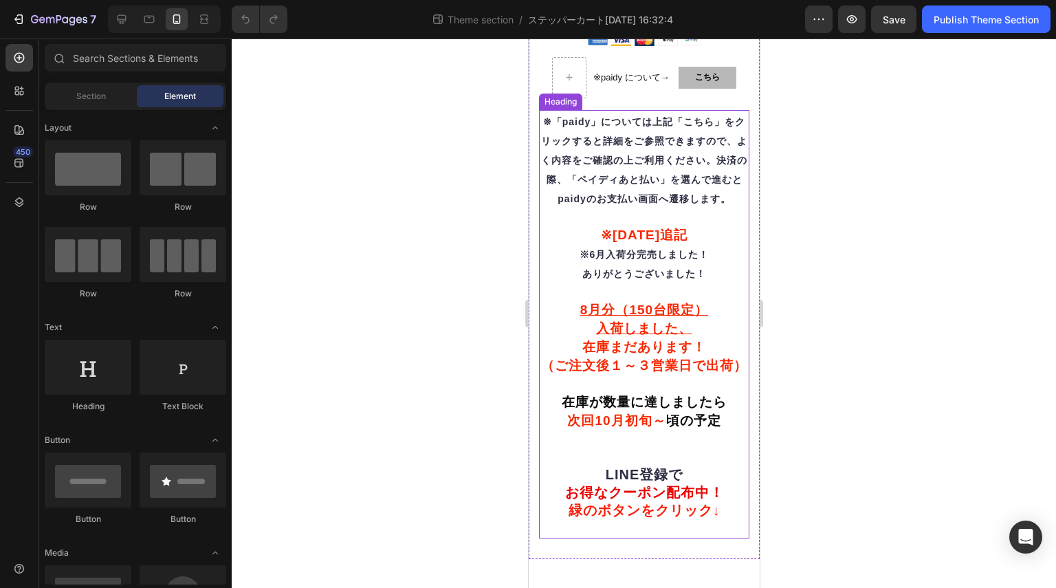
click at [603, 465] on h2 "※「paidy」については上記「こちら」をクリックすると詳細をご参照できますので、よく内容をご確認の上ご利用ください。決済の際、「ペイディあと払い」を選んで進…" at bounding box center [643, 324] width 210 height 428
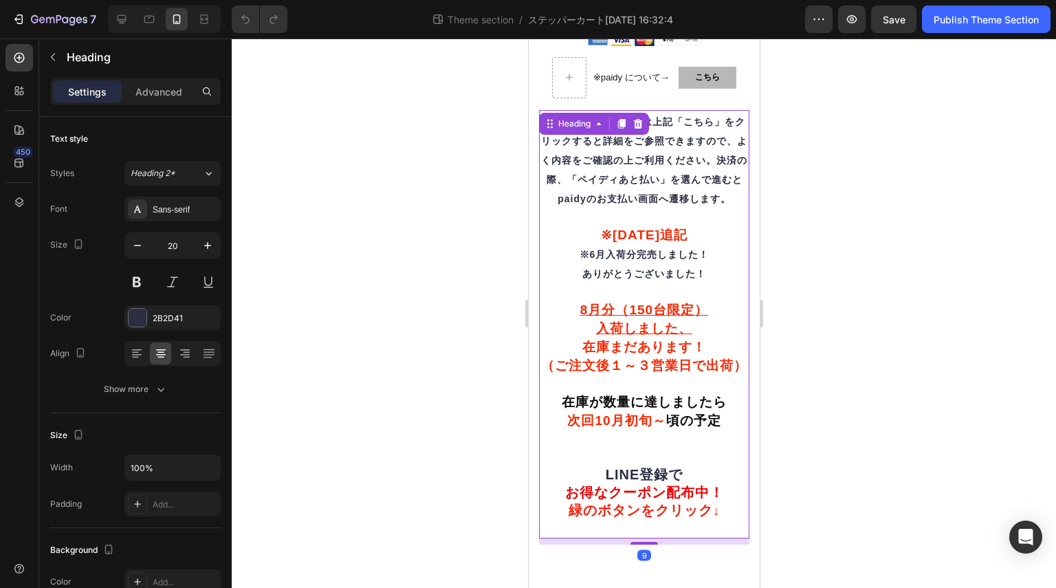
click at [603, 476] on h2 "※「paidy」については上記「こちら」をクリックすると詳細をご参照できますので、よく内容をご確認の上ご利用ください。決済の際、「ペイディあと払い」を選んで進…" at bounding box center [643, 324] width 210 height 428
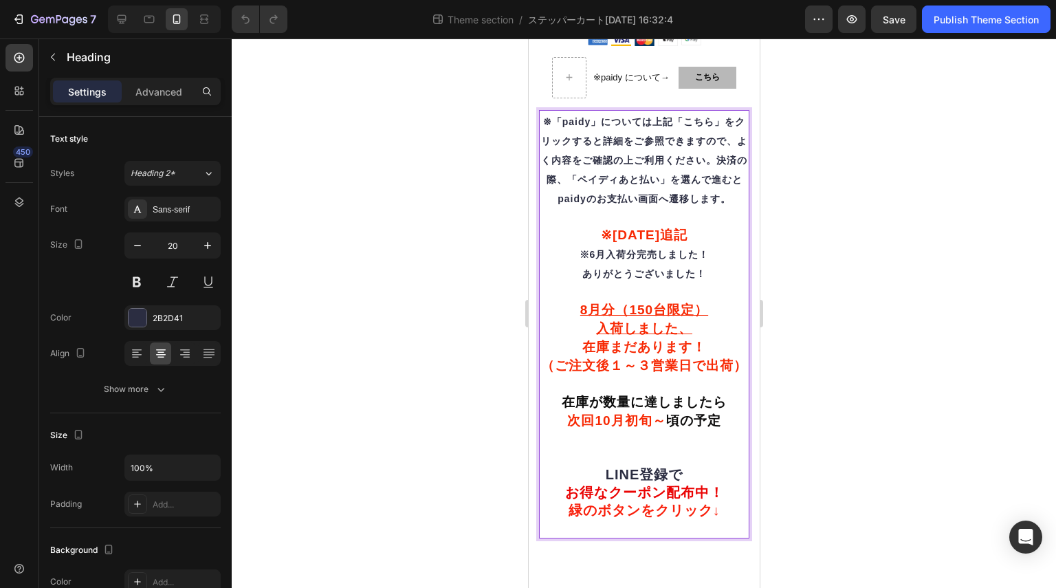
scroll to position [555, 0]
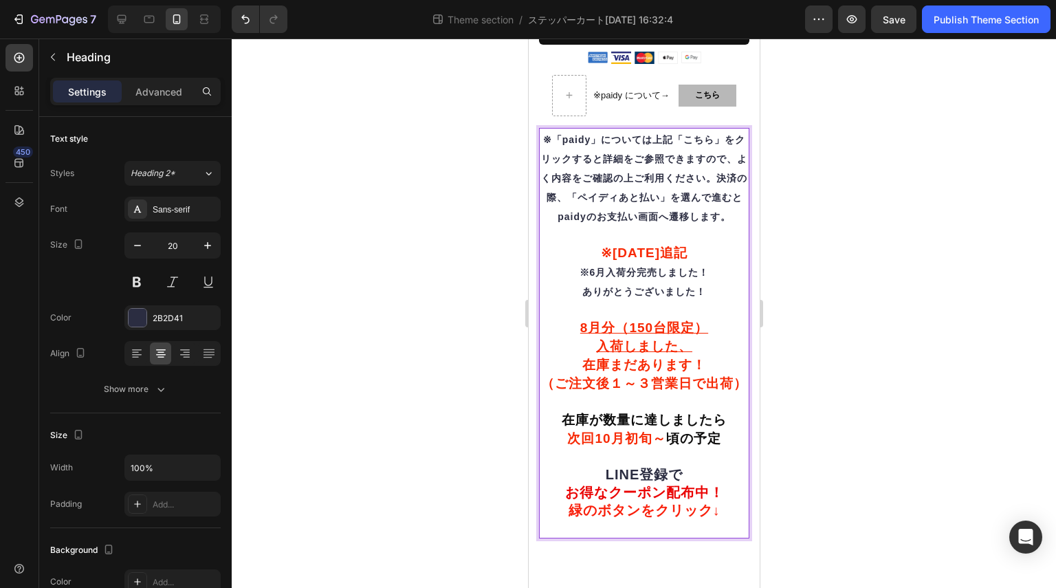
click at [626, 529] on p "※「paidy」については上記「こちら」をクリックすると詳細をご参照できますので、よく内容をご確認の上ご利用ください。決済の際、「ペイディあと払い」を選んで進…" at bounding box center [644, 333] width 208 height 408
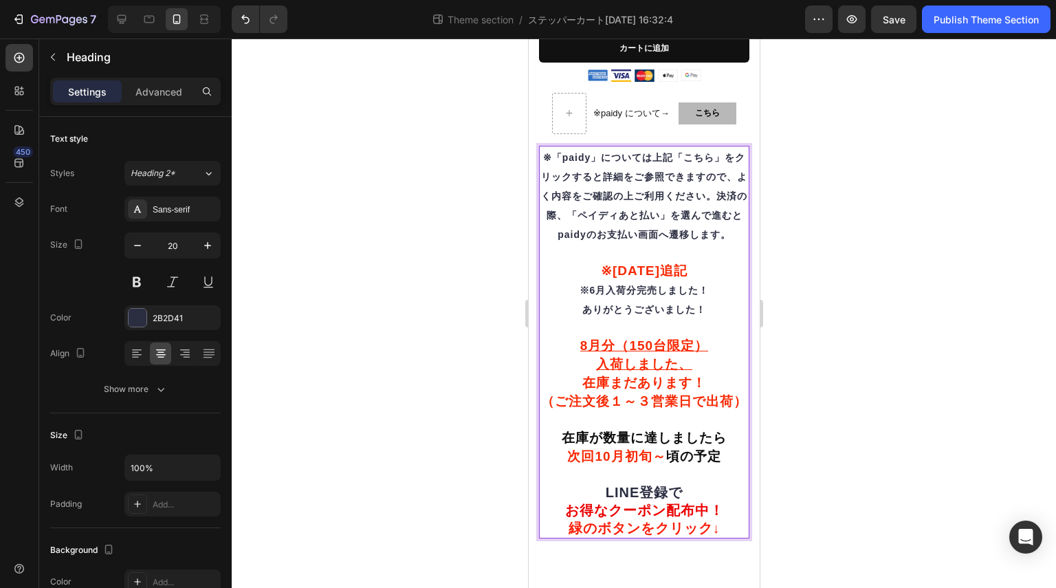
scroll to position [537, 0]
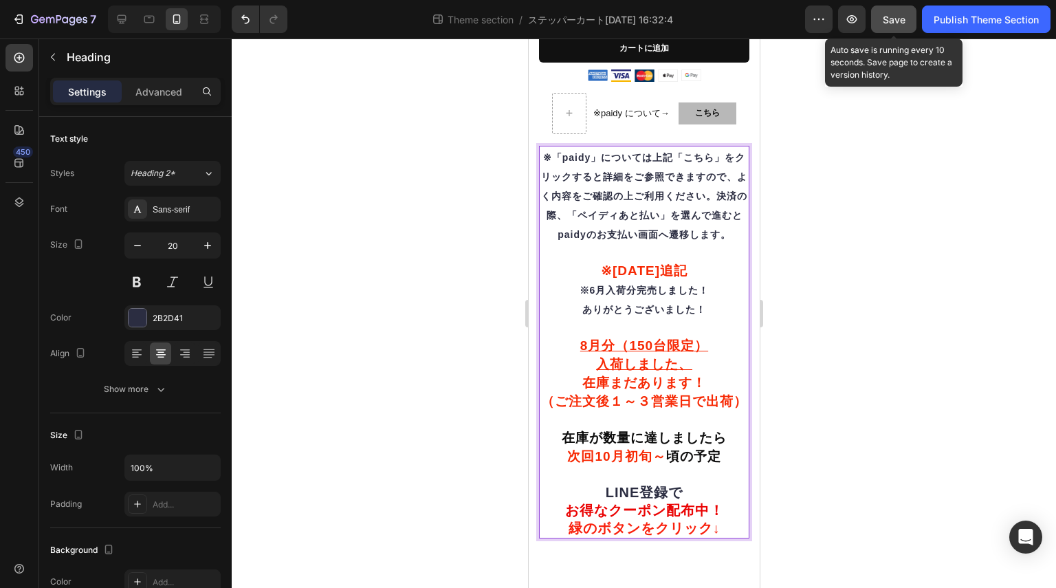
click at [892, 19] on span "Save" at bounding box center [894, 20] width 23 height 12
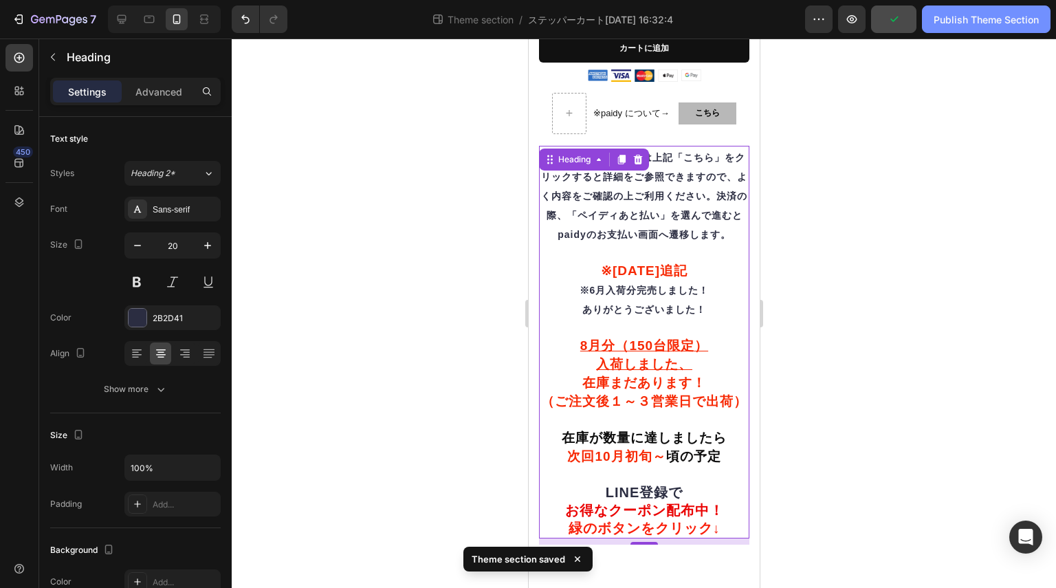
click at [952, 21] on div "Publish Theme Section" at bounding box center [986, 19] width 105 height 14
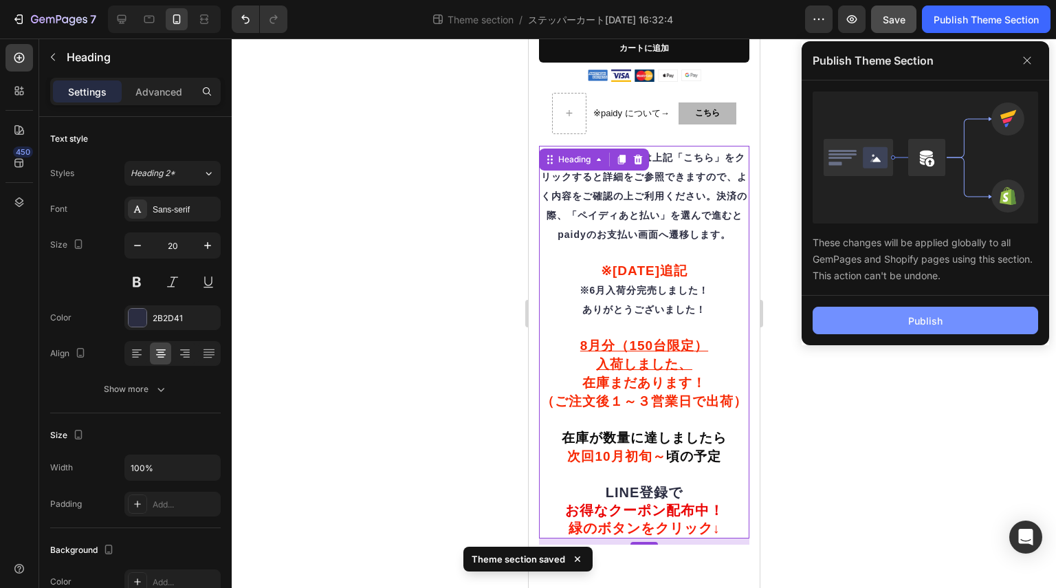
click at [930, 328] on button "Publish" at bounding box center [926, 321] width 226 height 28
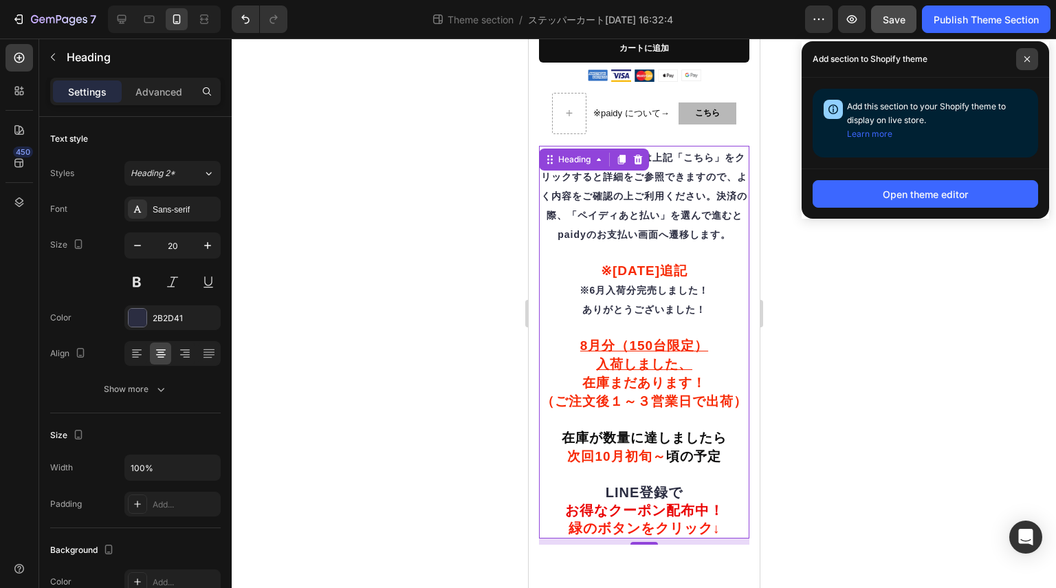
click at [1032, 59] on span at bounding box center [1027, 59] width 22 height 22
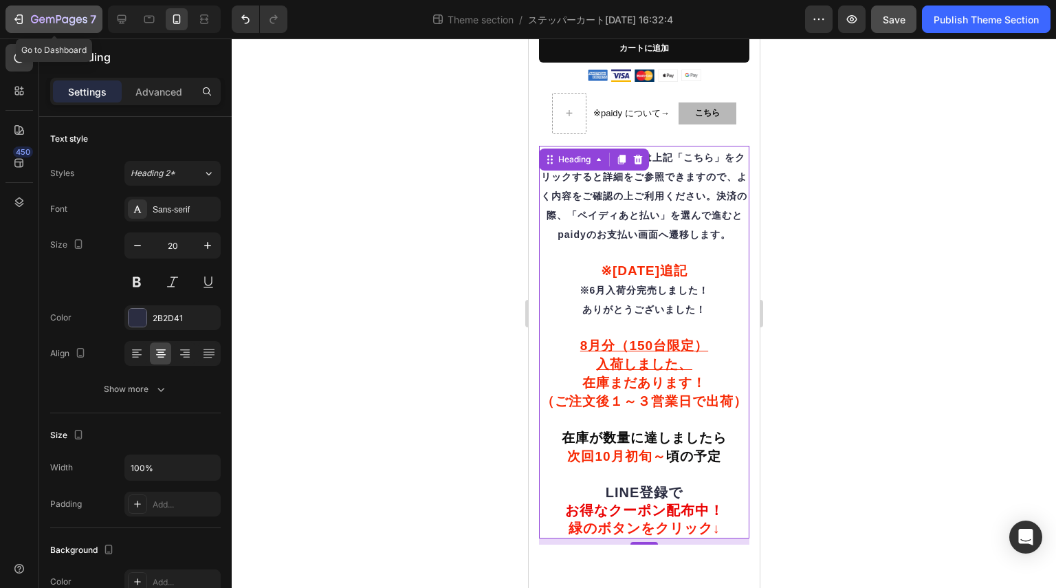
click at [12, 27] on div "7" at bounding box center [54, 19] width 85 height 17
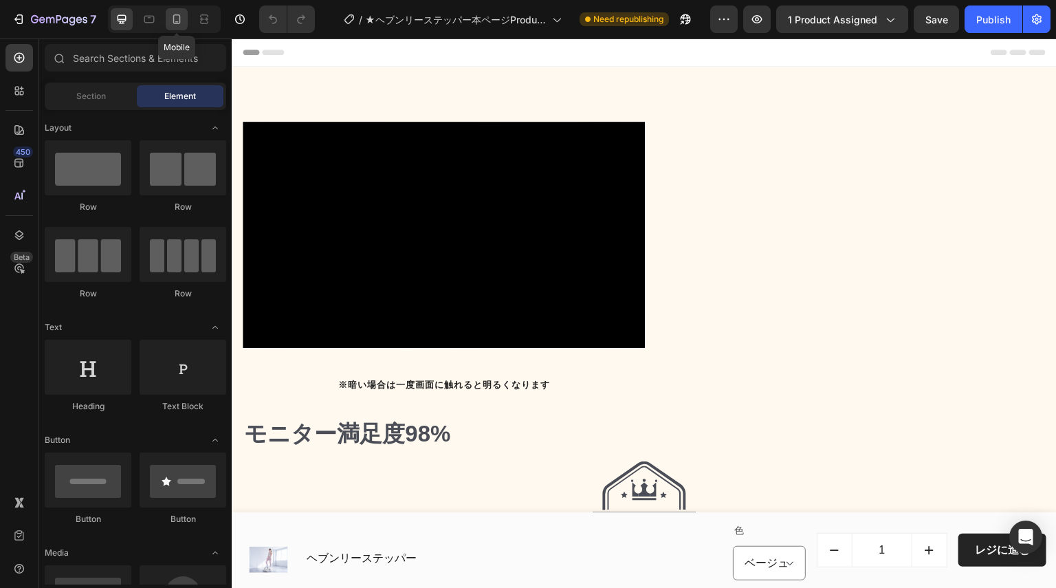
click at [177, 22] on icon at bounding box center [177, 19] width 8 height 10
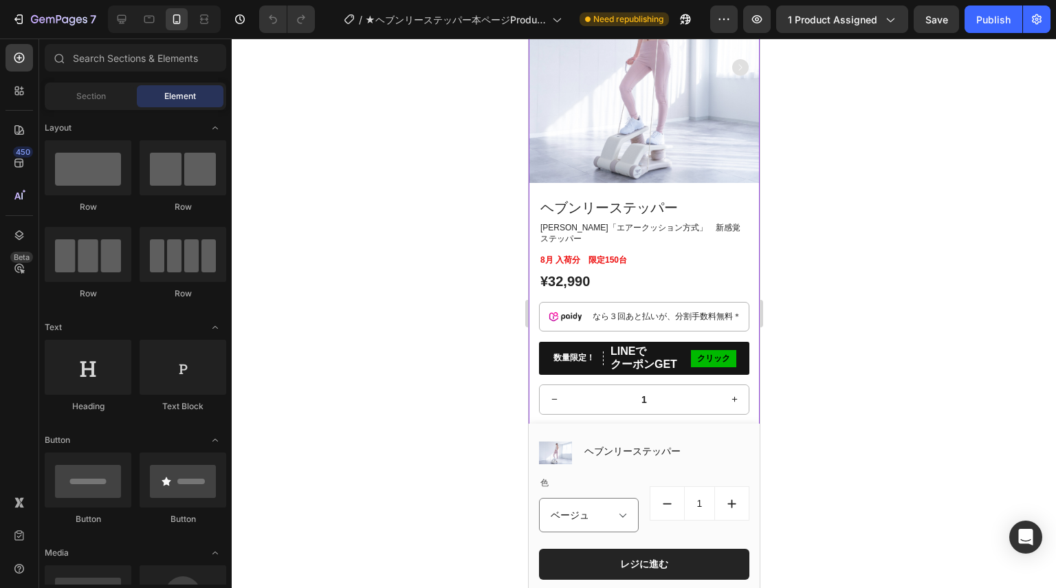
scroll to position [5294, 0]
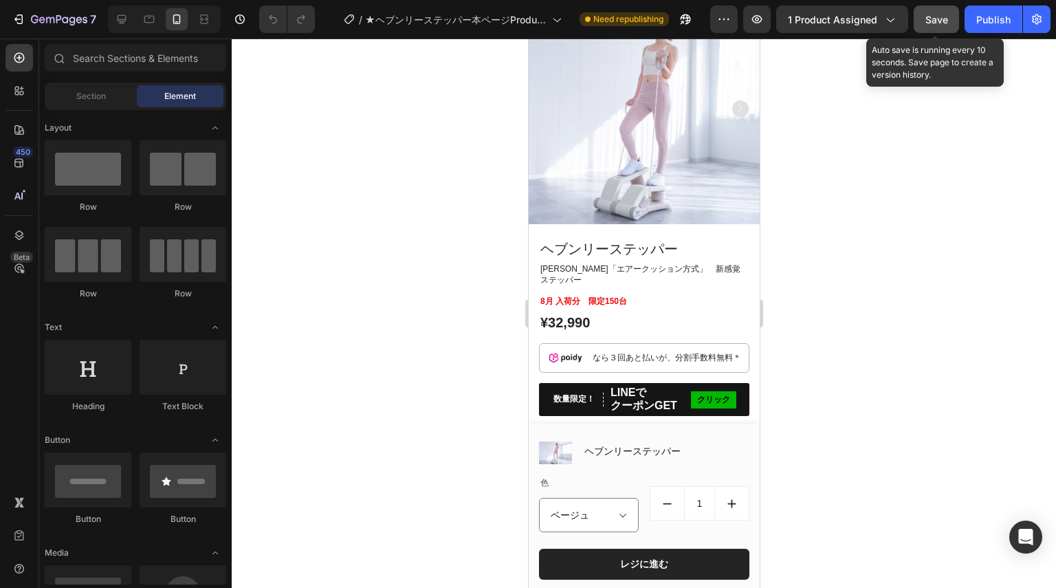
click at [929, 15] on span "Save" at bounding box center [936, 20] width 23 height 12
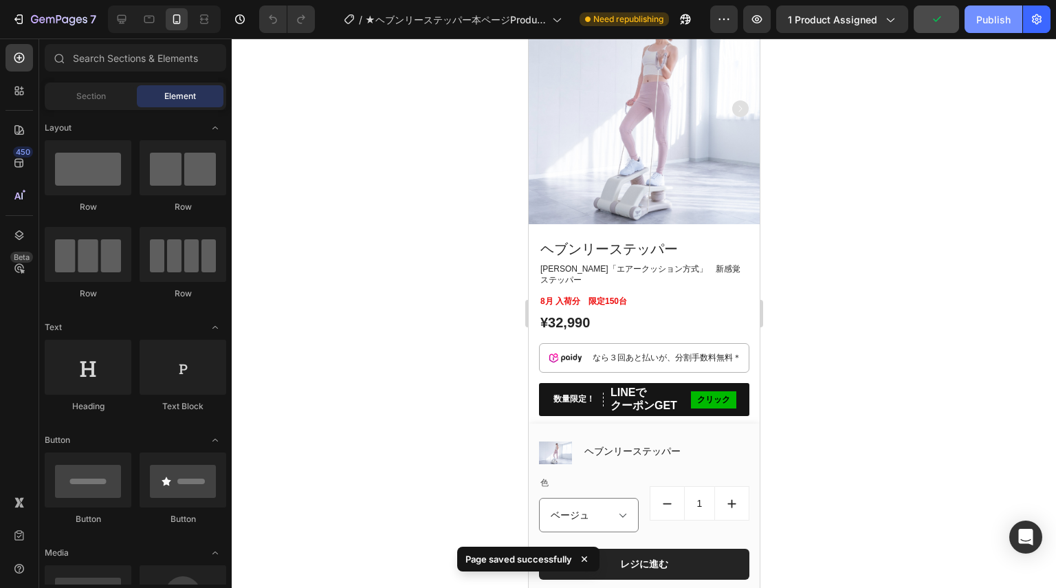
click at [992, 19] on div "Publish" at bounding box center [993, 19] width 34 height 14
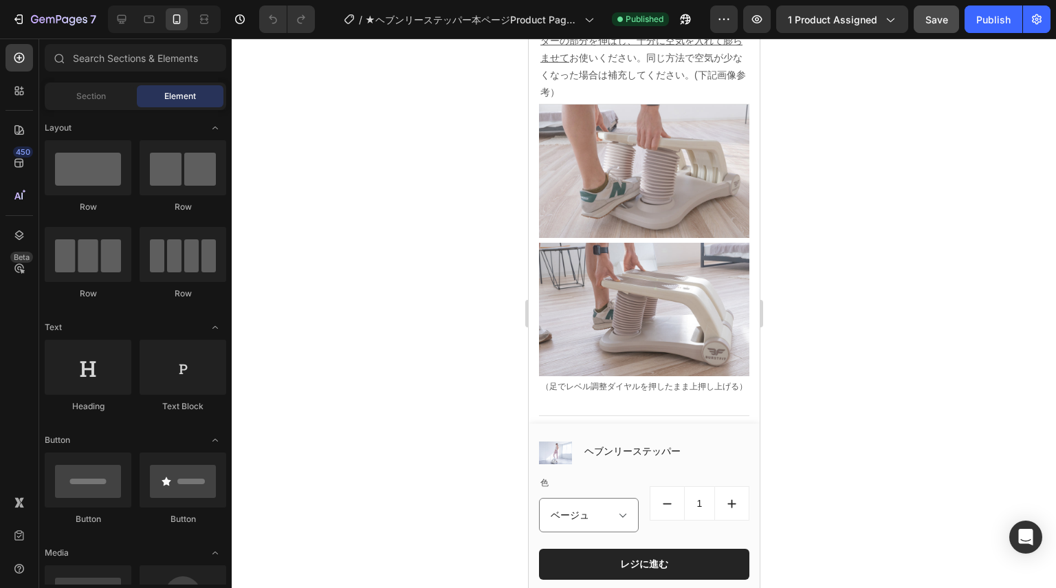
scroll to position [18038, 0]
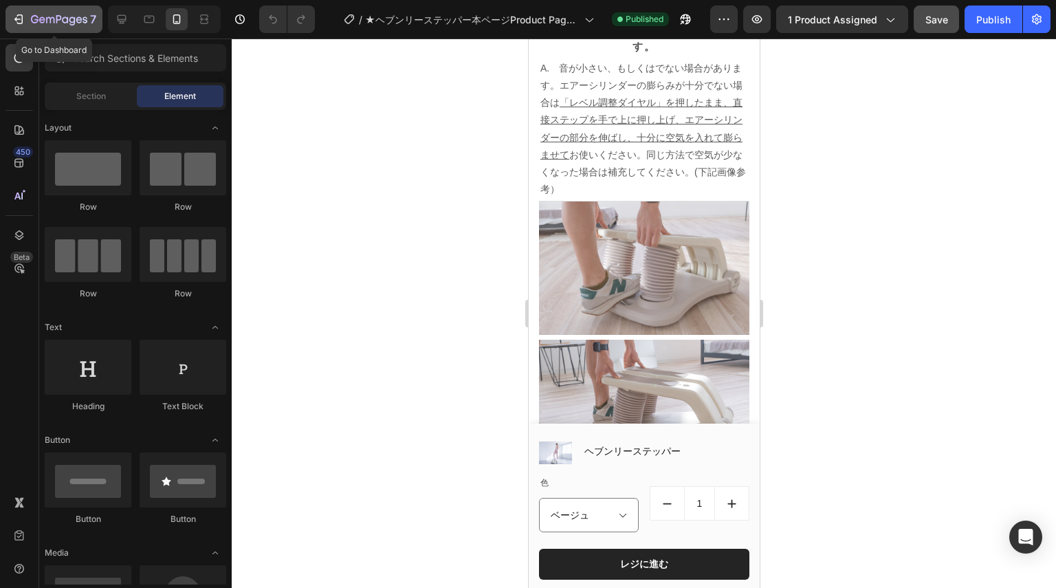
click at [12, 17] on icon "button" at bounding box center [19, 19] width 14 height 14
